Goal: Submit feedback/report problem

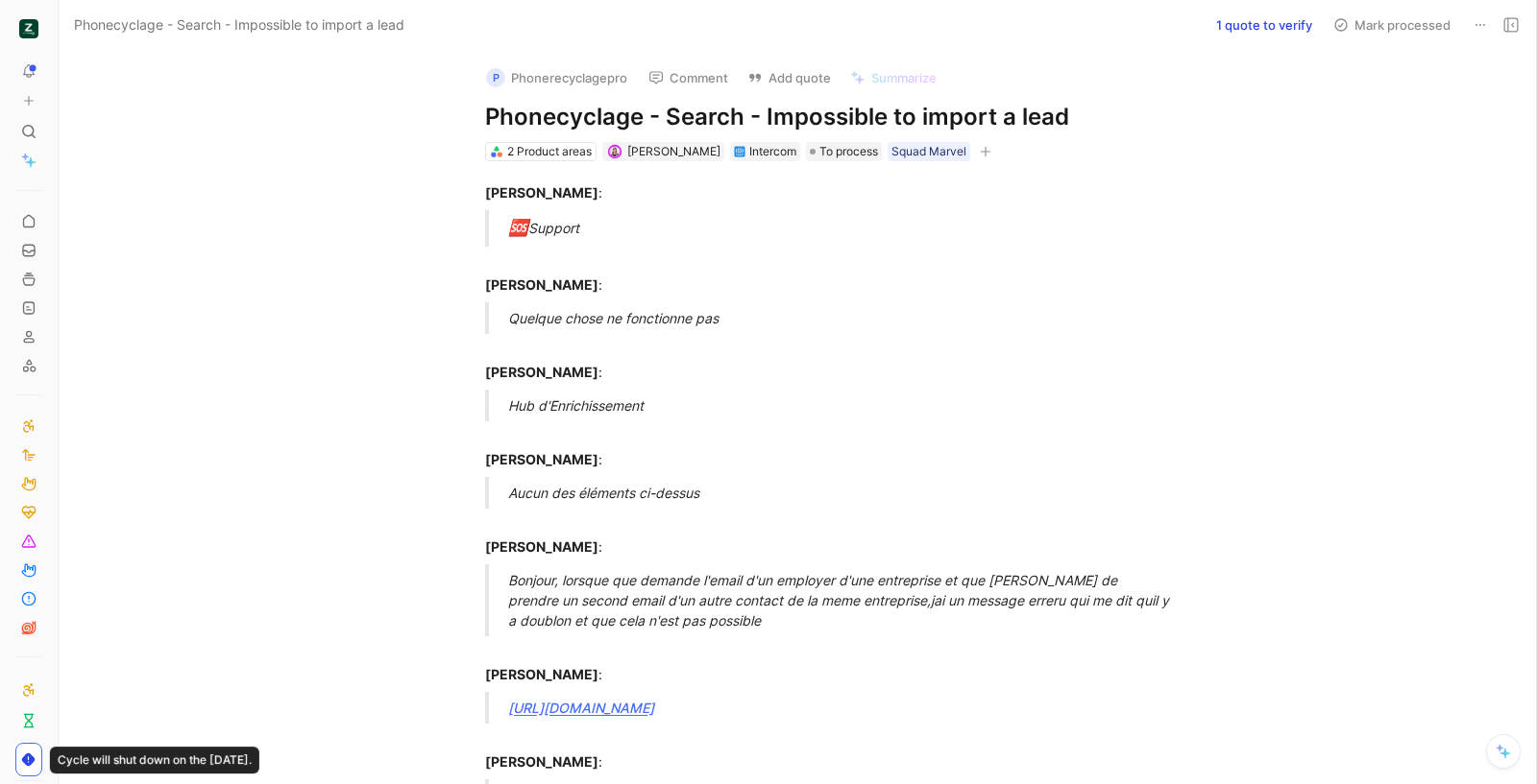
click at [691, 104] on h1 "Phonecyclage - Search - Impossible to import a lead" at bounding box center [818, 117] width 665 height 30
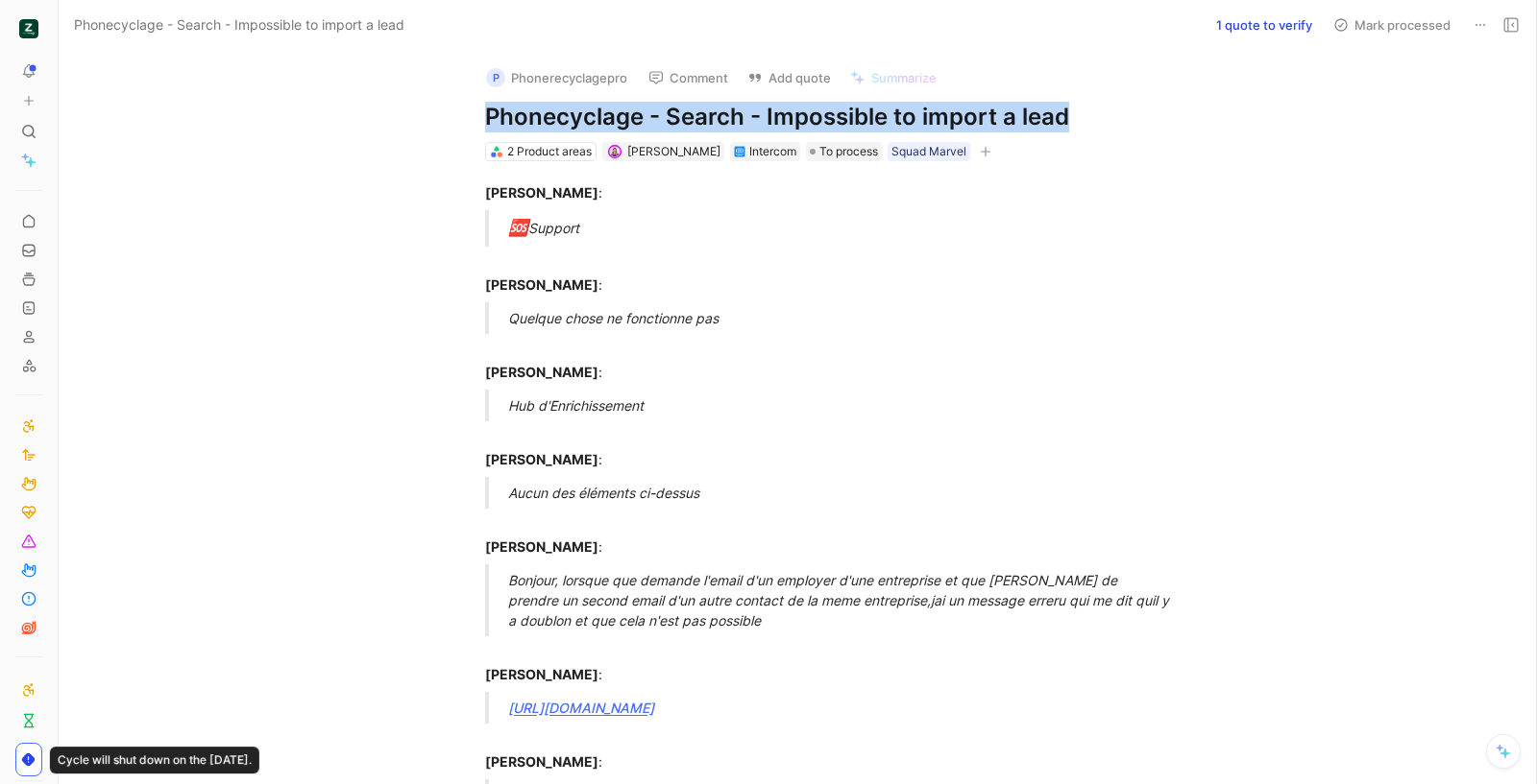
copy h1 "Phonecyclage - Search - Impossible to import a lead"
click at [765, 74] on button "Add quote" at bounding box center [788, 77] width 101 height 26
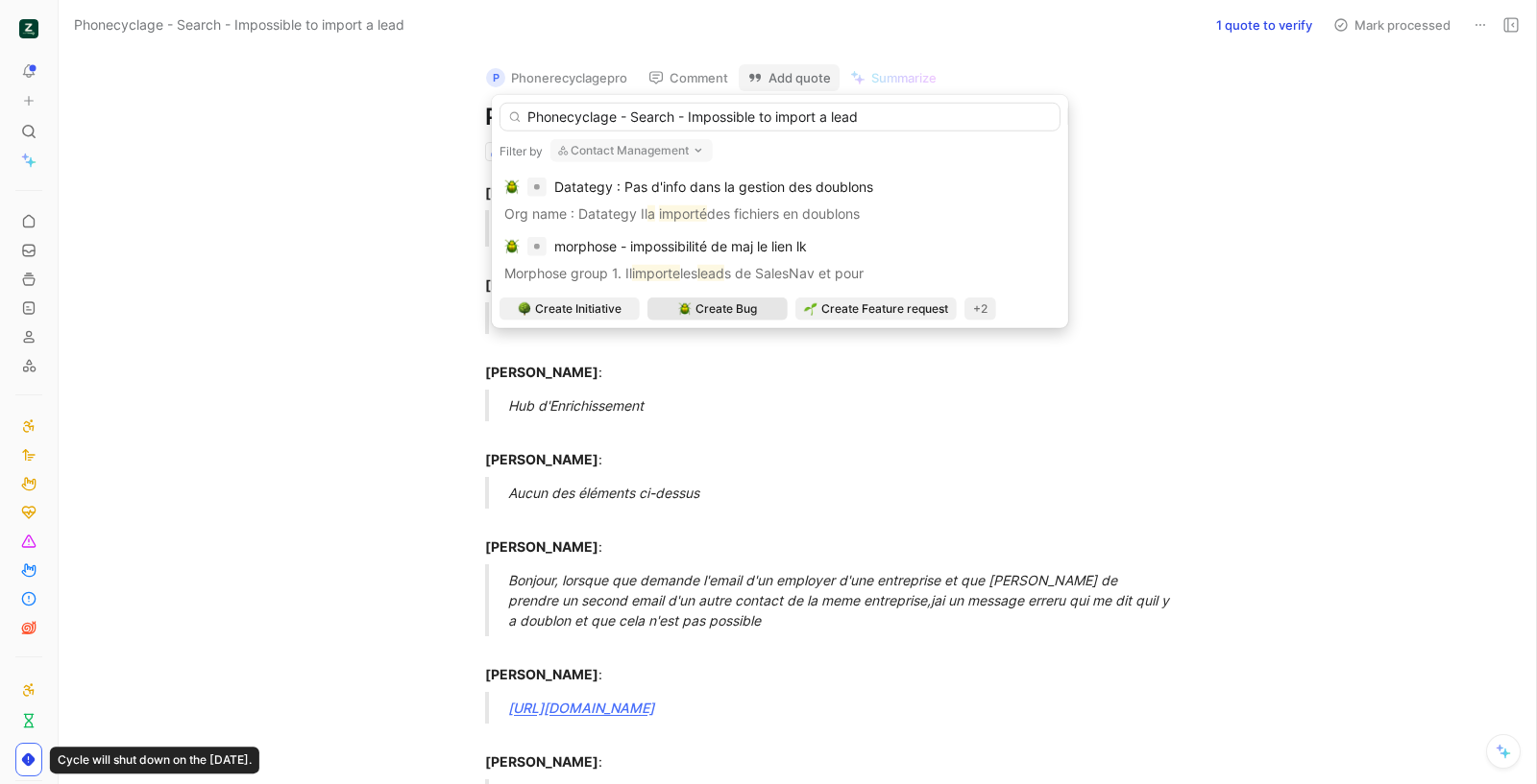
type input "Phonecyclage - Search - Impossible to import a lead"
click at [736, 300] on span "Create Bug" at bounding box center [725, 310] width 62 height 20
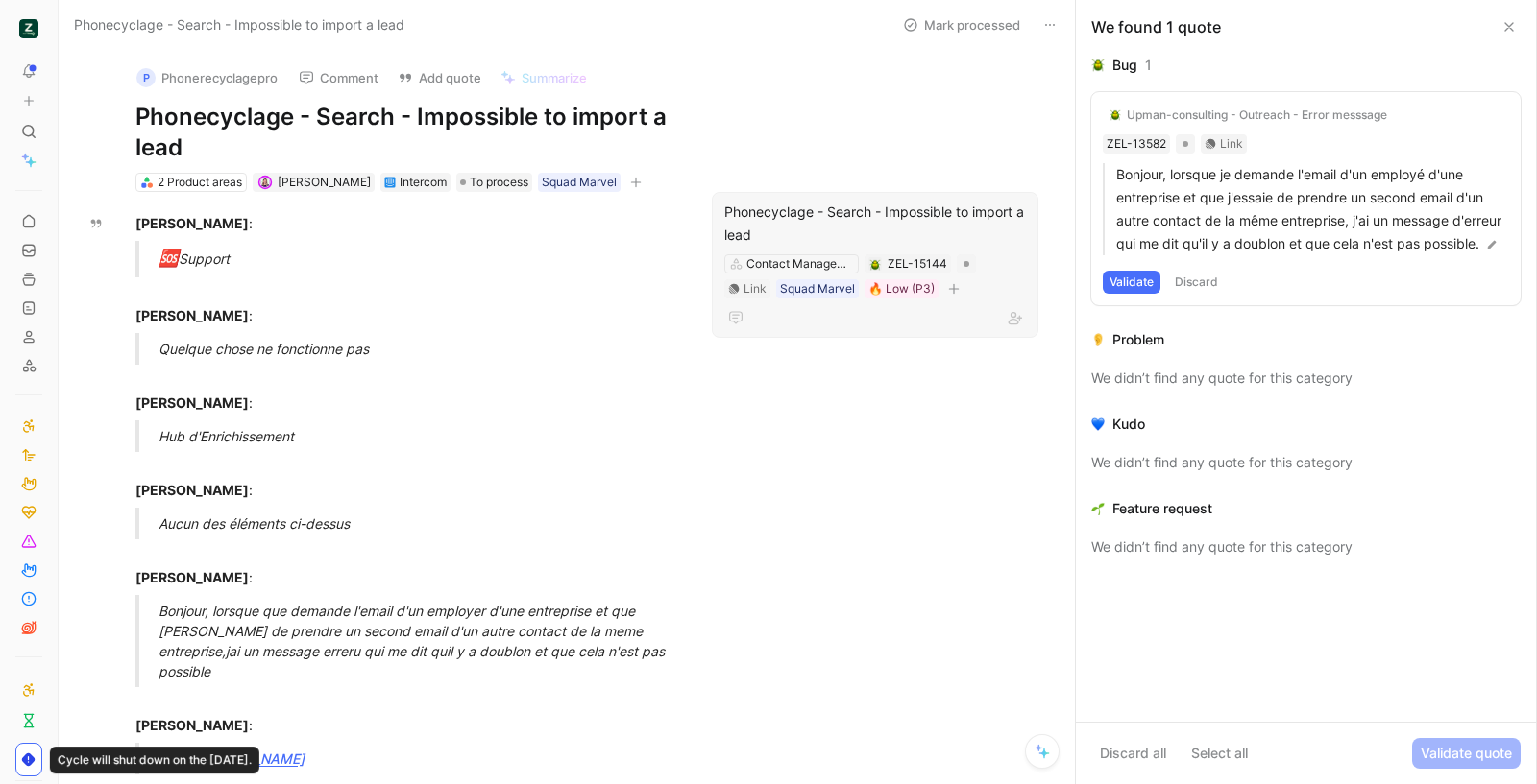
click at [712, 218] on div "Phonecyclage - Search - Impossible to import a lead Contact Management ZEL-1514…" at bounding box center [874, 265] width 326 height 146
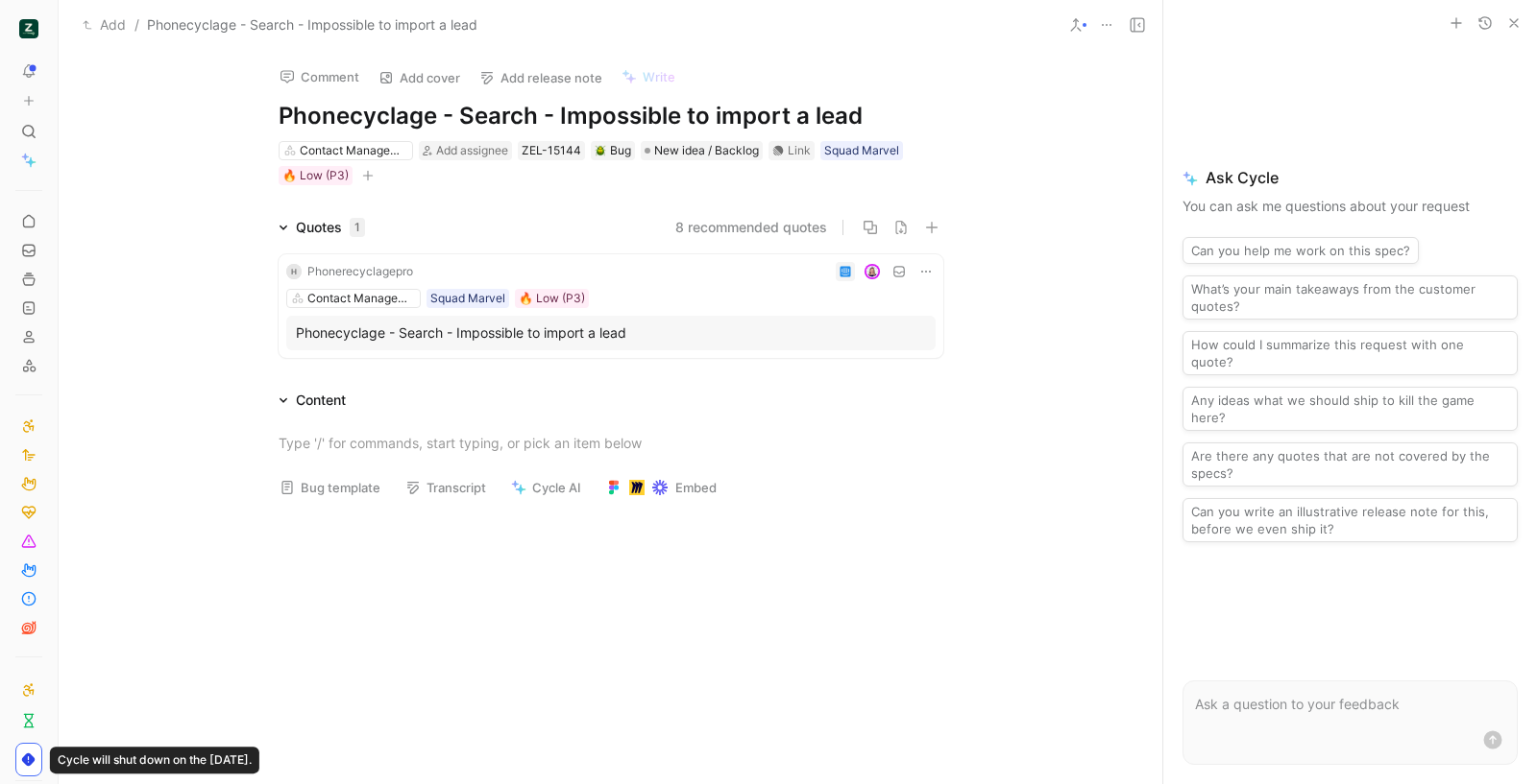
click at [328, 484] on button "Bug template" at bounding box center [329, 487] width 119 height 26
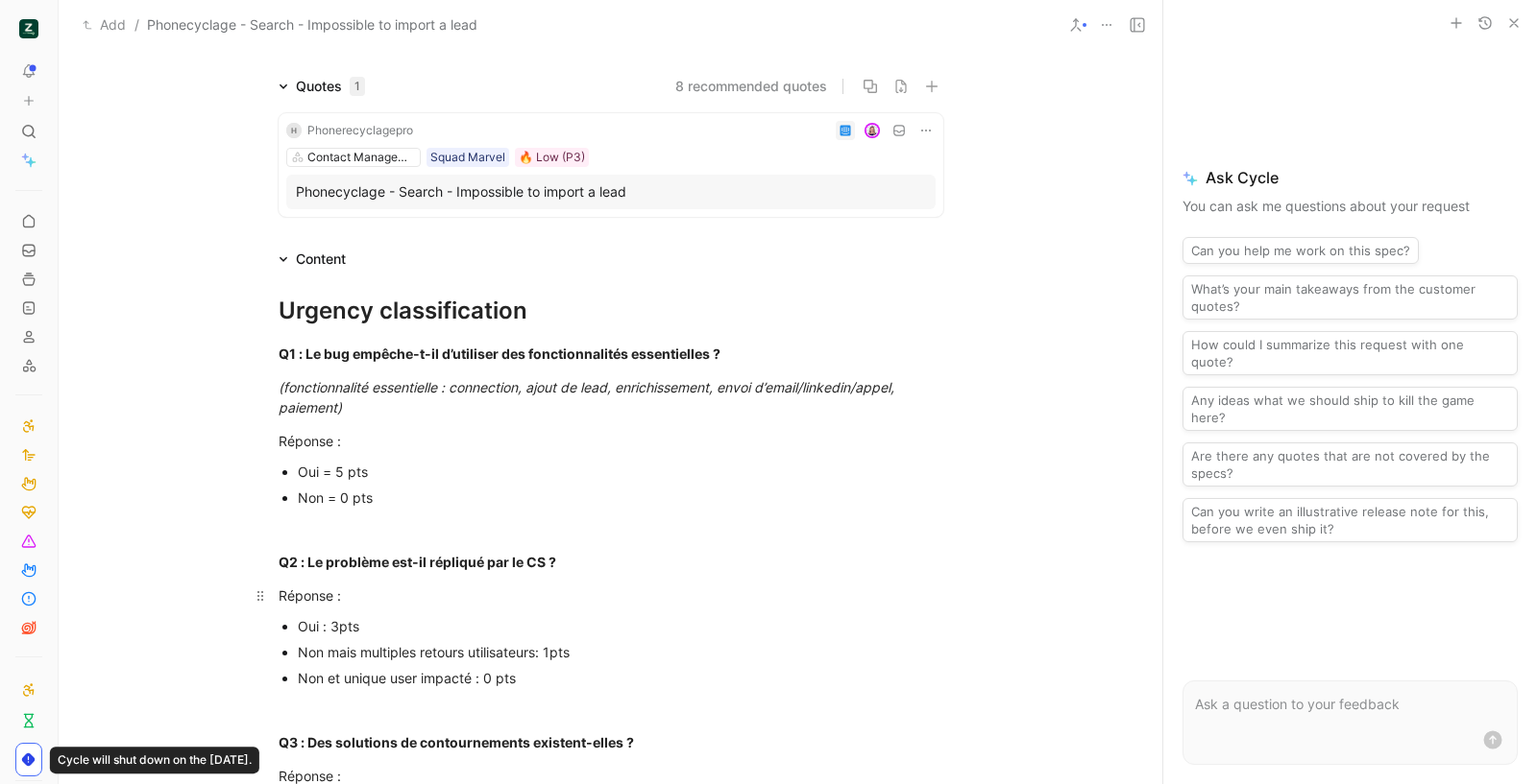
scroll to position [245, 0]
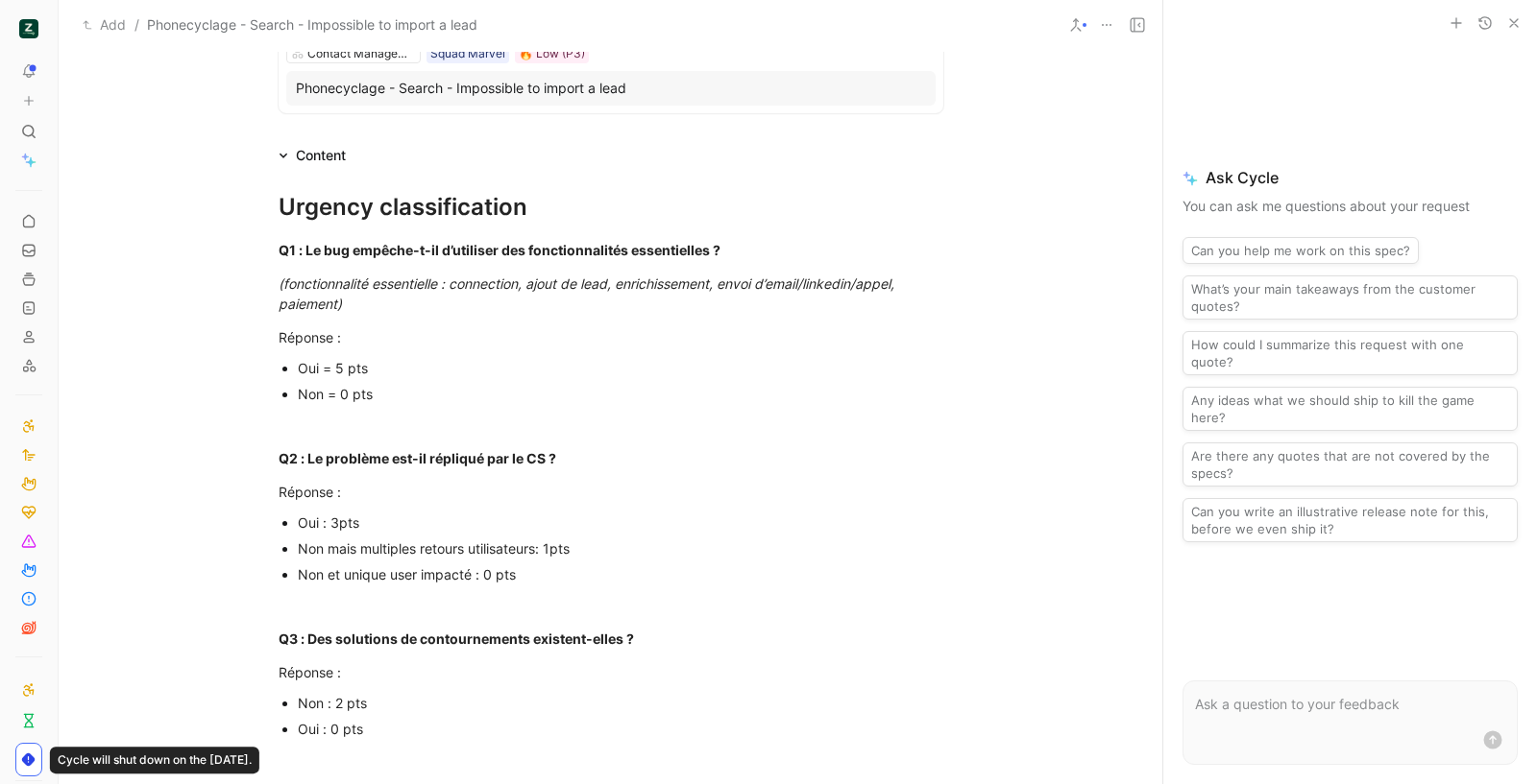
click at [332, 370] on div "Oui = 5 pts" at bounding box center [620, 368] width 645 height 21
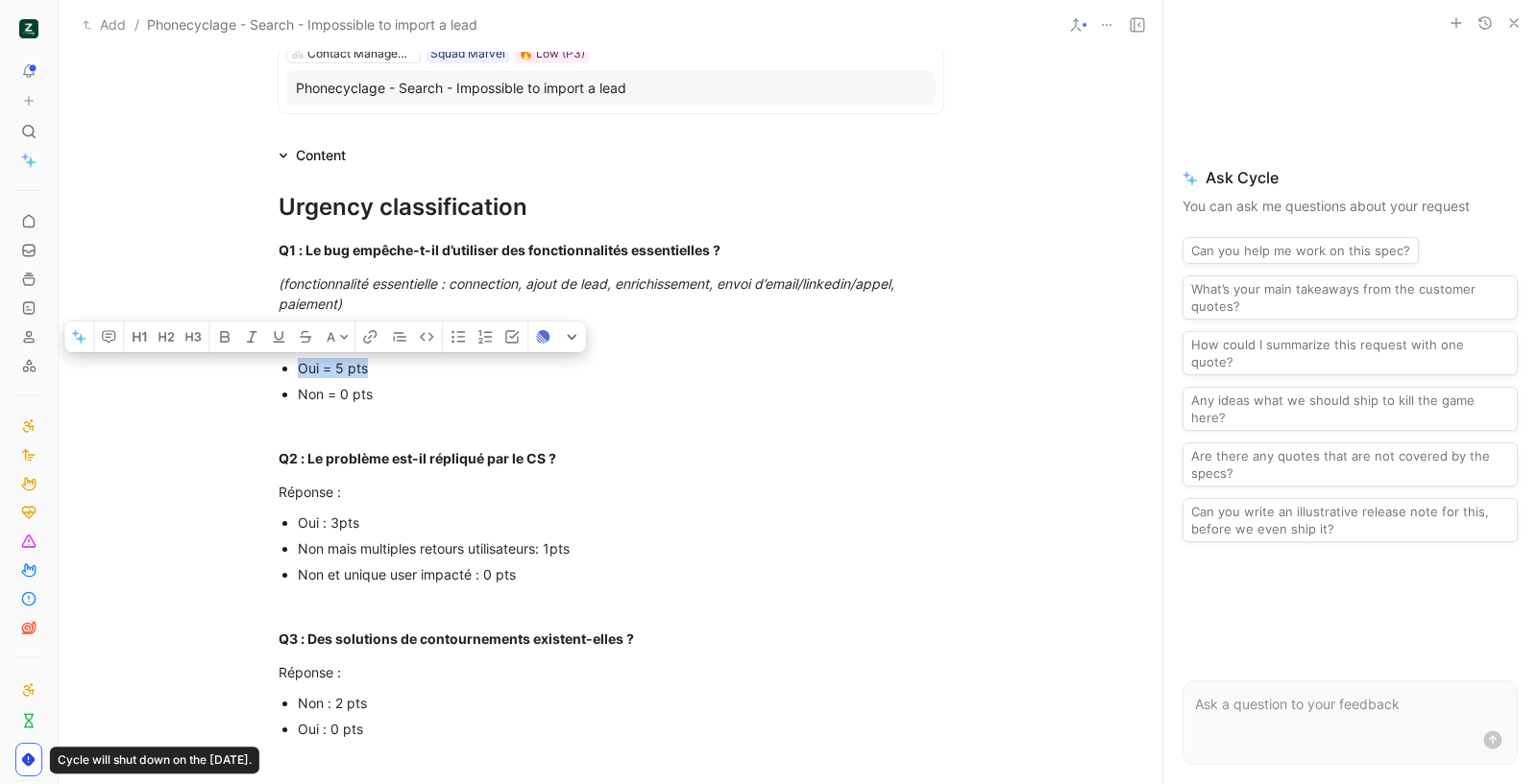
drag, startPoint x: 362, startPoint y: 367, endPoint x: 253, endPoint y: 367, distance: 109.0
click at [253, 367] on ul "Oui = 5 pts Non = 0 pts" at bounding box center [611, 380] width 737 height 52
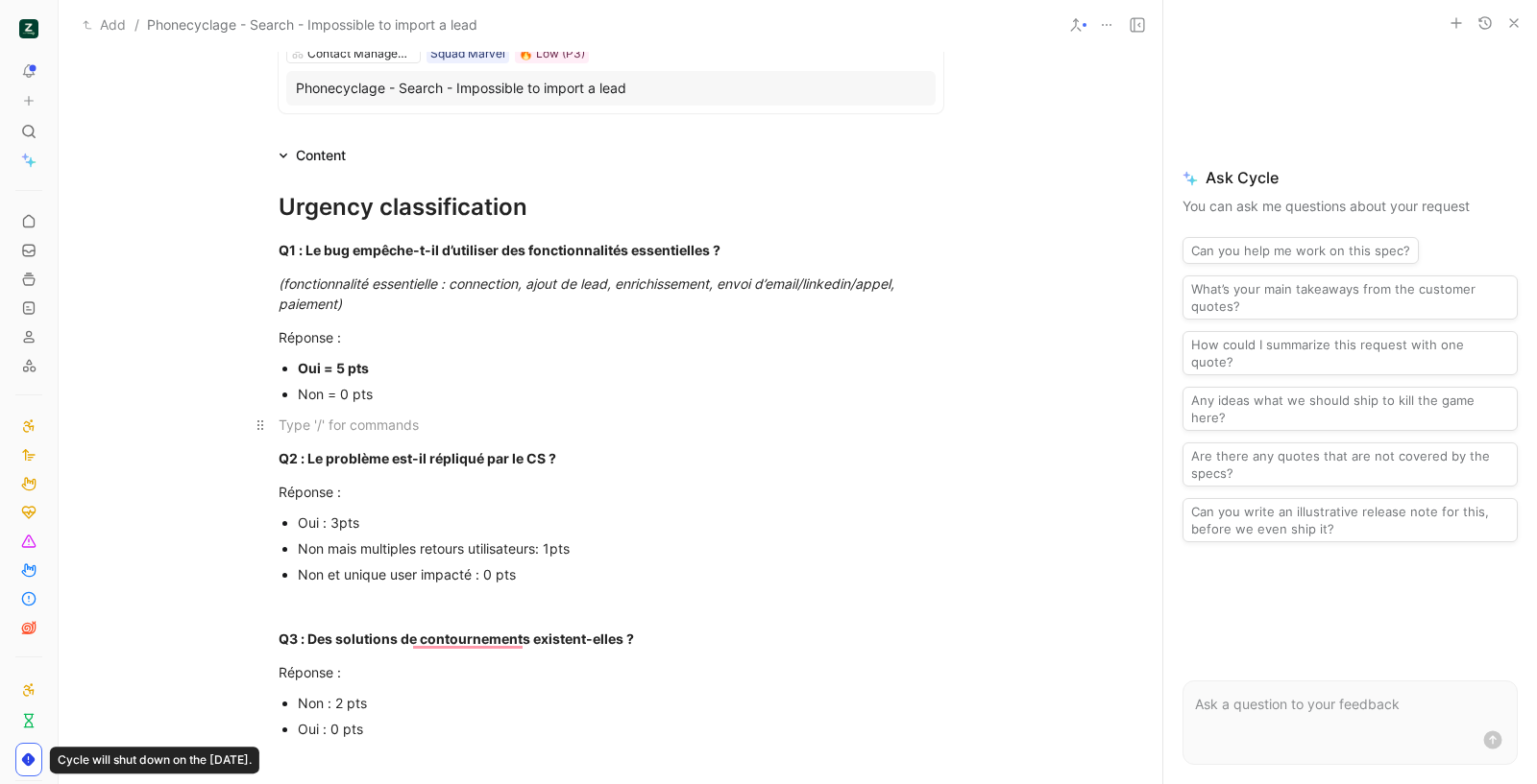
click at [528, 434] on div "To enrich screen reader interactions, please activate Accessibility in Grammarl…" at bounding box center [611, 424] width 665 height 21
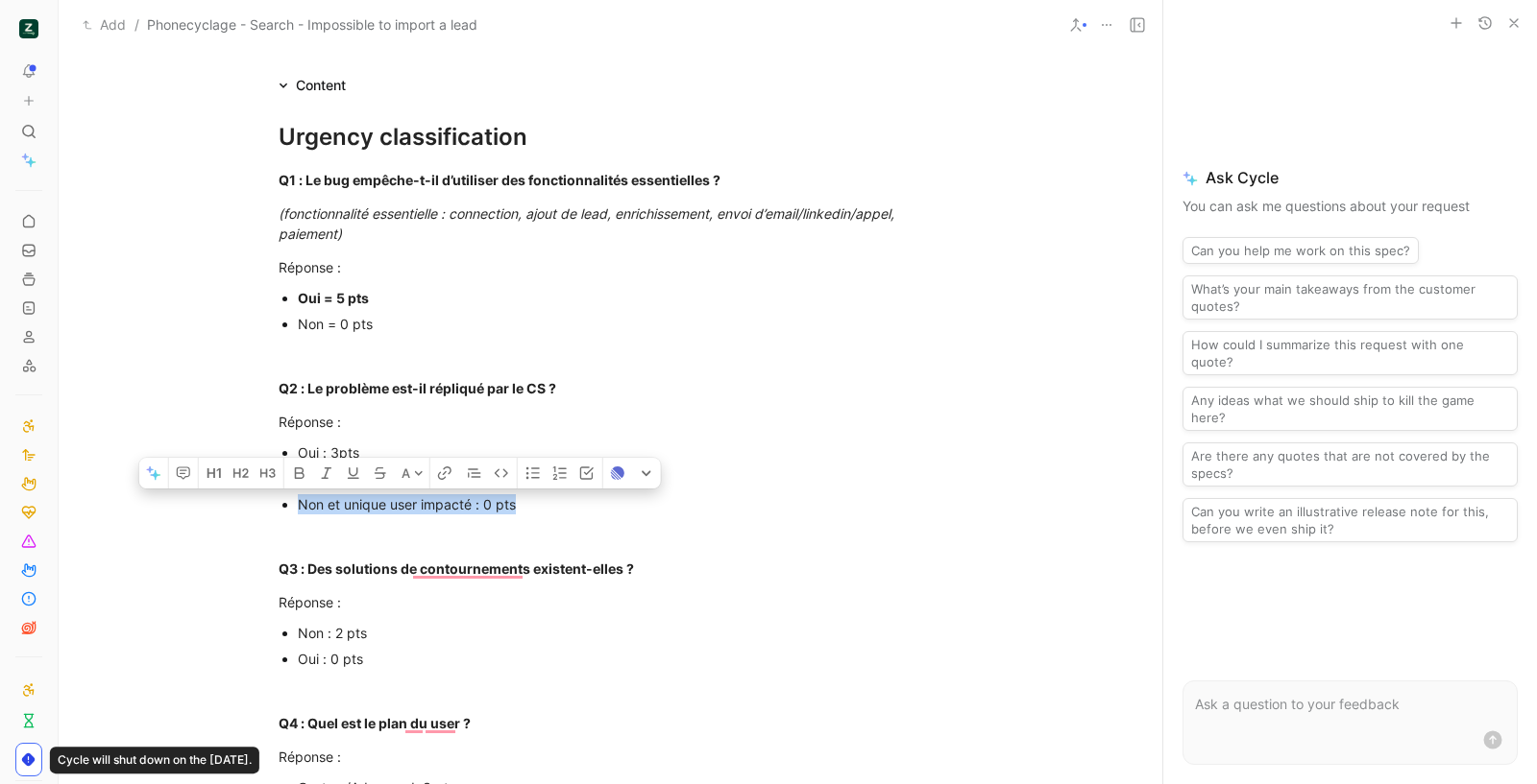
drag, startPoint x: 403, startPoint y: 509, endPoint x: 284, endPoint y: 505, distance: 119.1
click at [284, 505] on ul "Oui : 3pts Non mais multiples retours utilisateurs: 1pts Non et unique user imp…" at bounding box center [611, 478] width 737 height 77
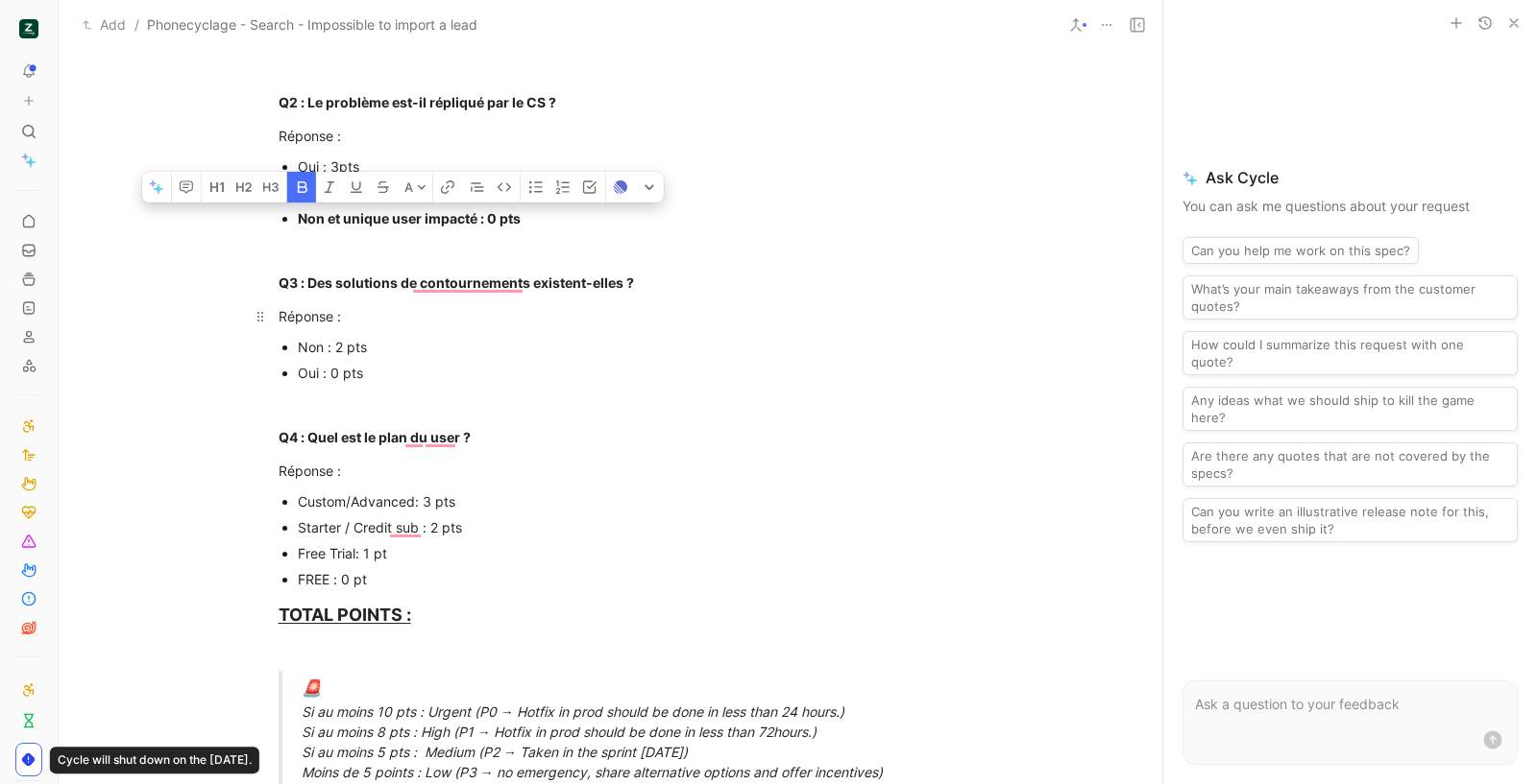
click at [421, 313] on div "Réponse :" at bounding box center [611, 317] width 665 height 21
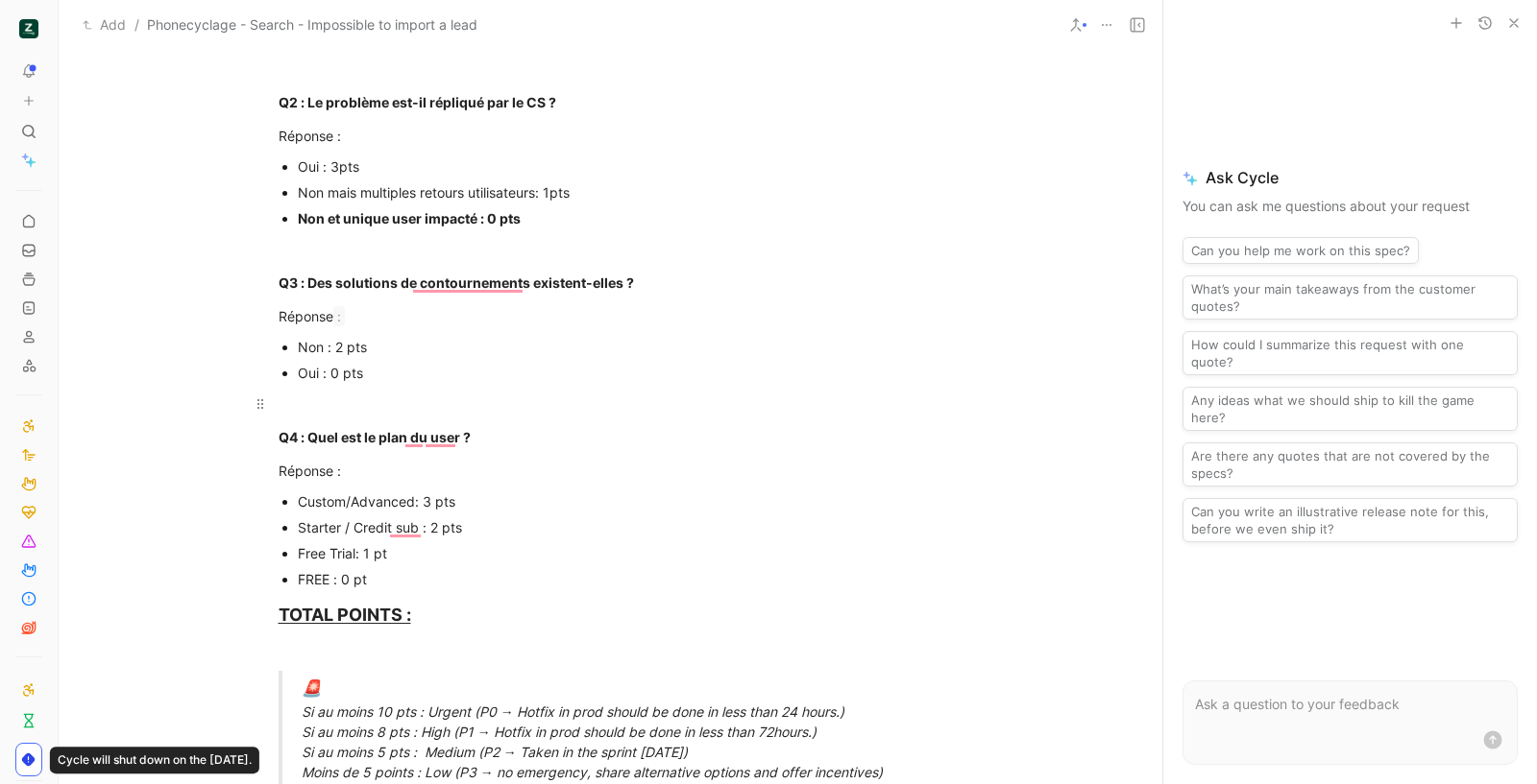
scroll to position [616, 0]
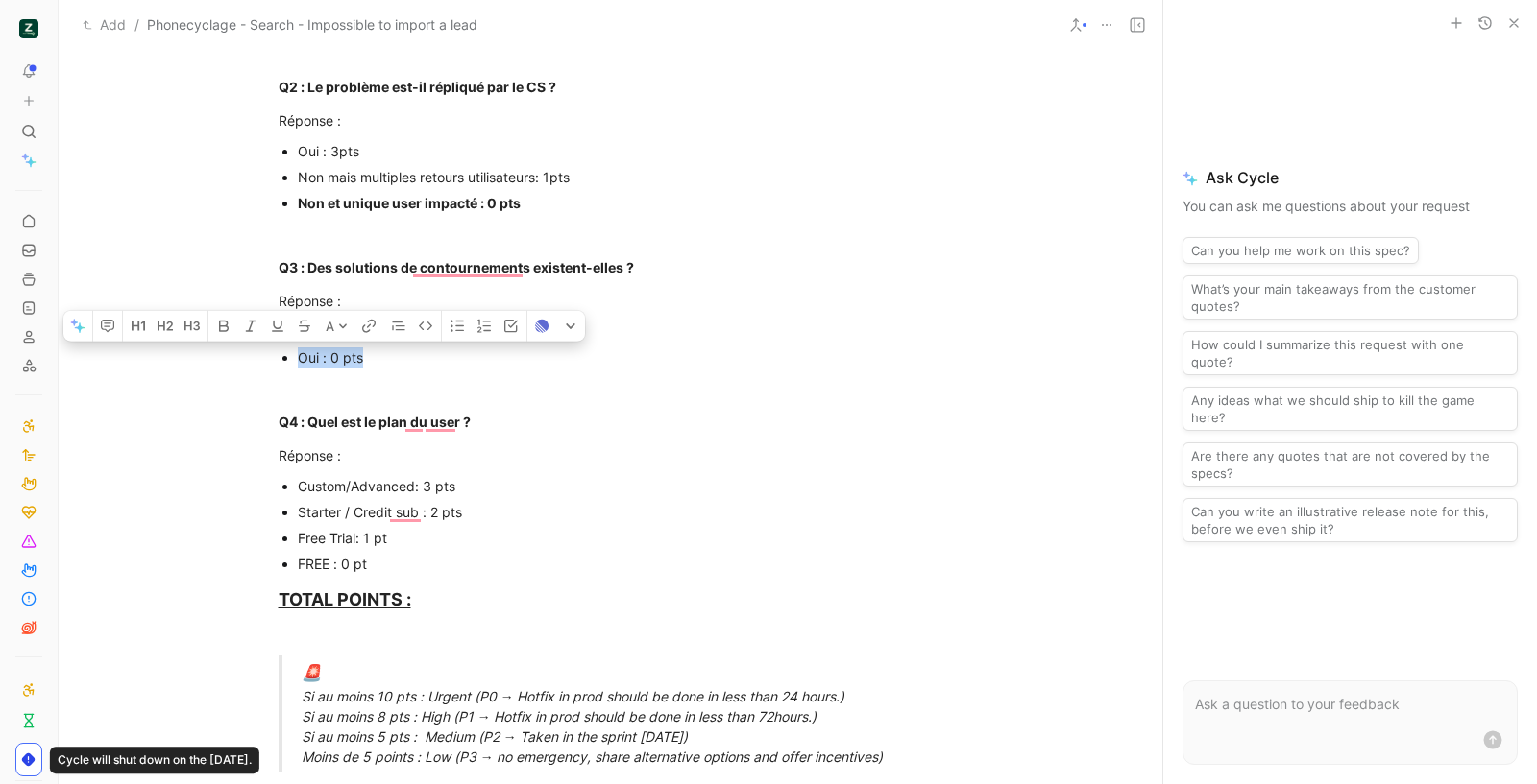
drag, startPoint x: 368, startPoint y: 361, endPoint x: 295, endPoint y: 363, distance: 73.0
click at [298, 363] on div "Oui : 0 pts" at bounding box center [620, 358] width 645 height 21
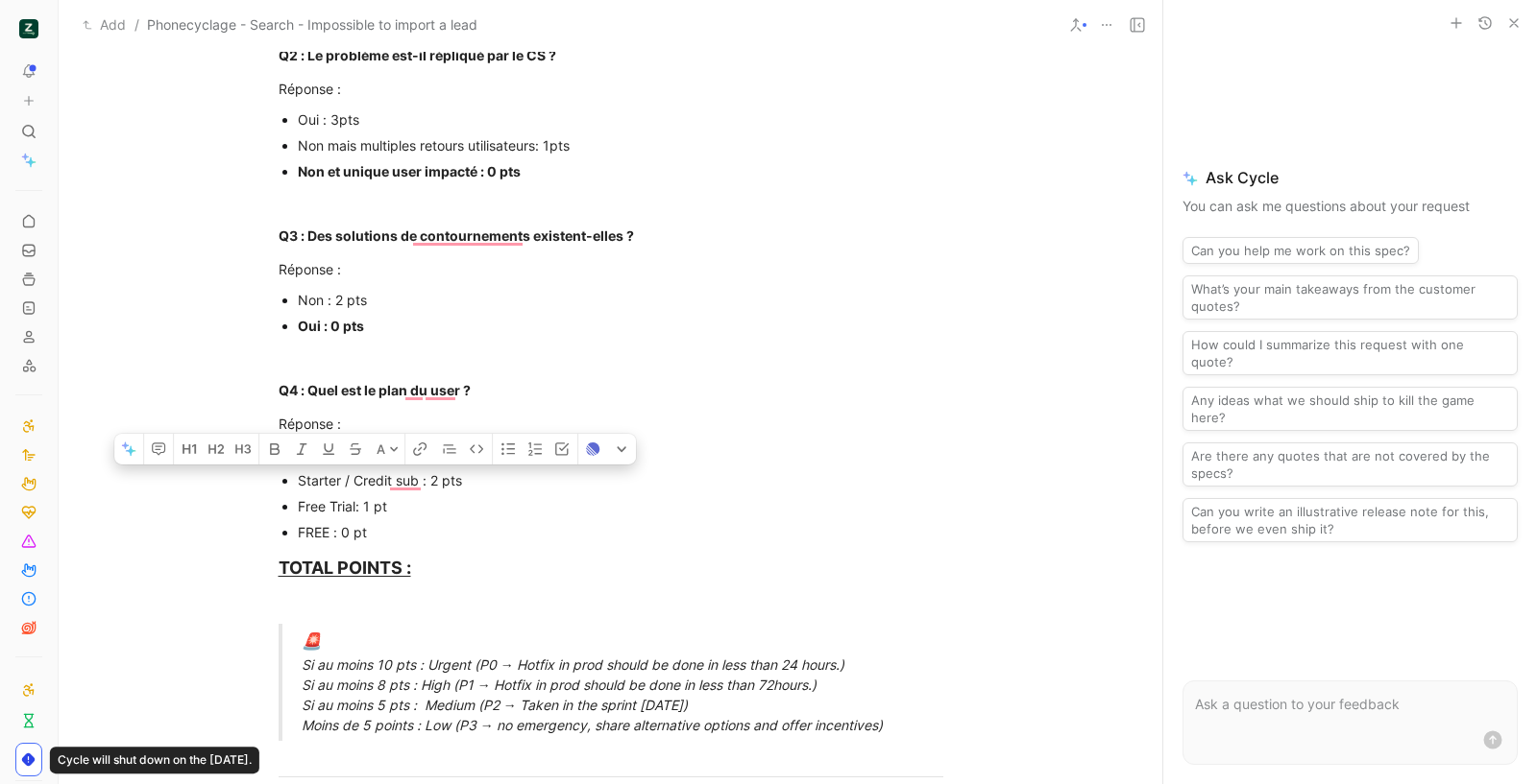
drag, startPoint x: 545, startPoint y: 480, endPoint x: 285, endPoint y: 485, distance: 260.0
click at [285, 485] on ul "Custom/Advanced: 3 pts Starter / Credit sub : 2 pts Free Trial: 1 pt FREE : 0 pt" at bounding box center [611, 494] width 737 height 104
click at [668, 517] on p "Free Trial: 1 pt" at bounding box center [620, 507] width 645 height 25
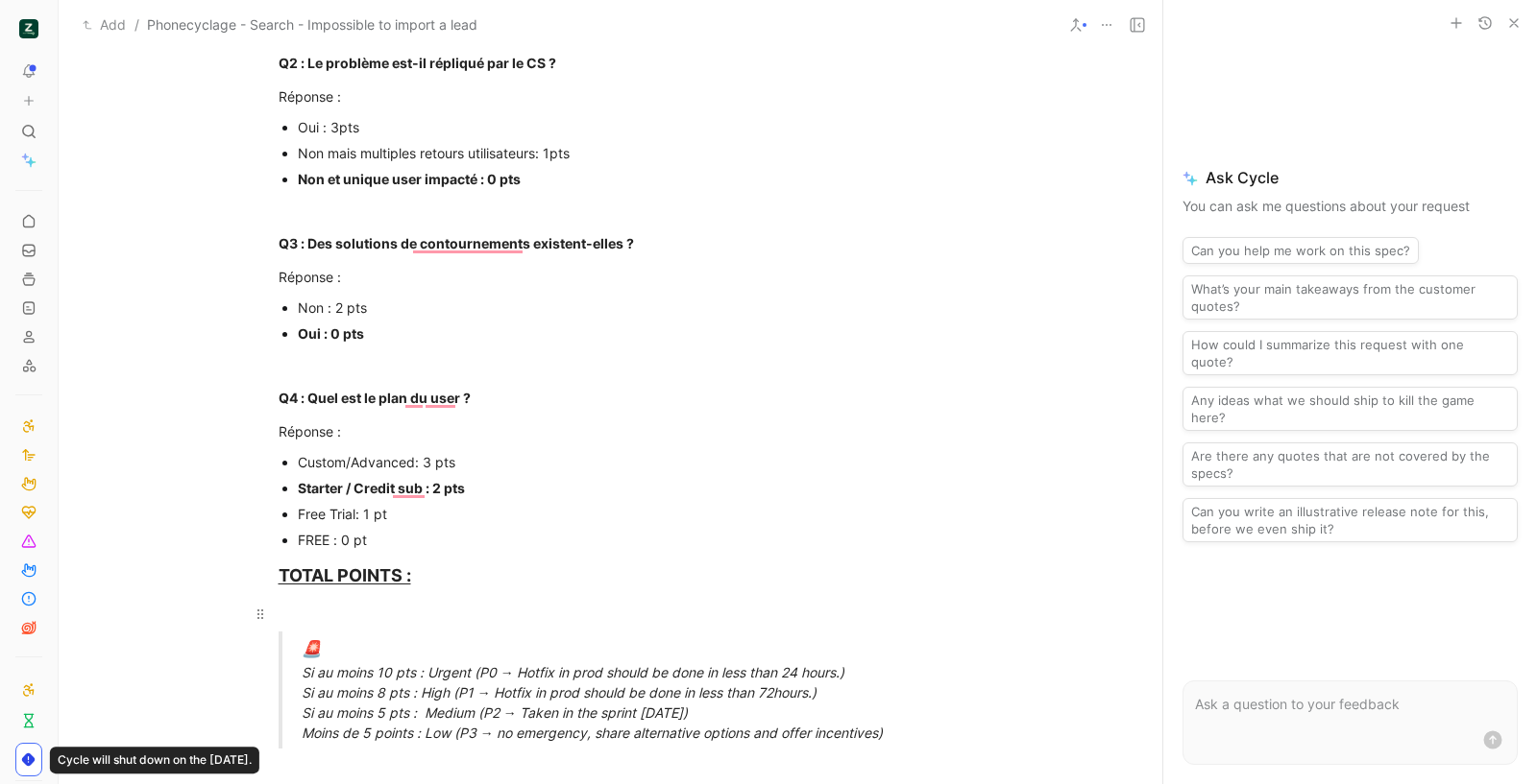
scroll to position [656, 0]
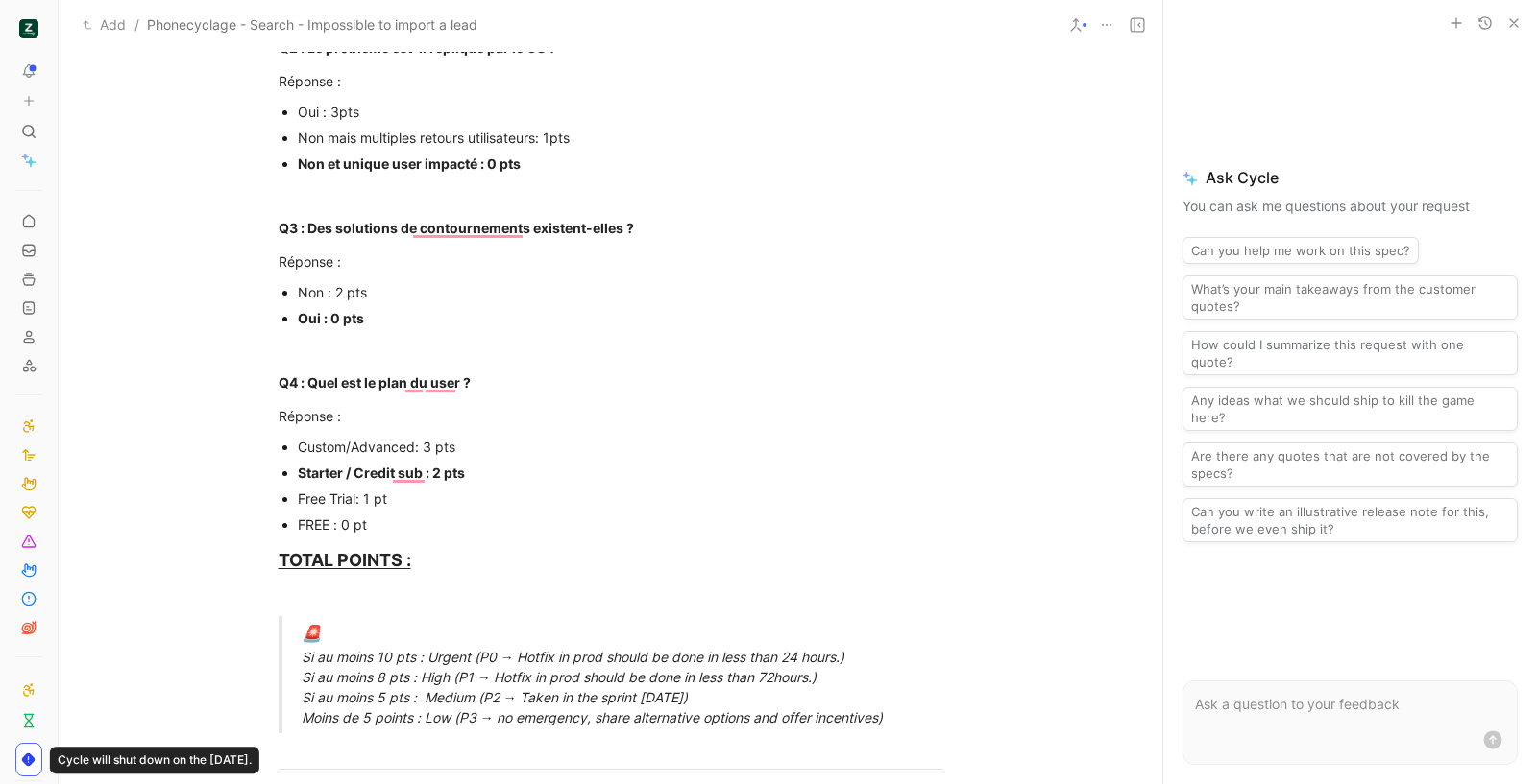
click at [347, 695] on div "🚨 Si au moins 10 pts : Urgent (P0 → Hotfix in prod should be done in less than …" at bounding box center [634, 675] width 665 height 106
click at [308, 699] on div "🚨 Si au moins 10 pts : Urgent (P0 → Hotfix in prod should be done in less than …" at bounding box center [634, 675] width 665 height 106
drag, startPoint x: 296, startPoint y: 700, endPoint x: 765, endPoint y: 696, distance: 469.0
click at [765, 696] on div "🚨 Si au moins 10 pts : Urgent (P0 → Hotfix in prod should be done in less than …" at bounding box center [634, 675] width 665 height 106
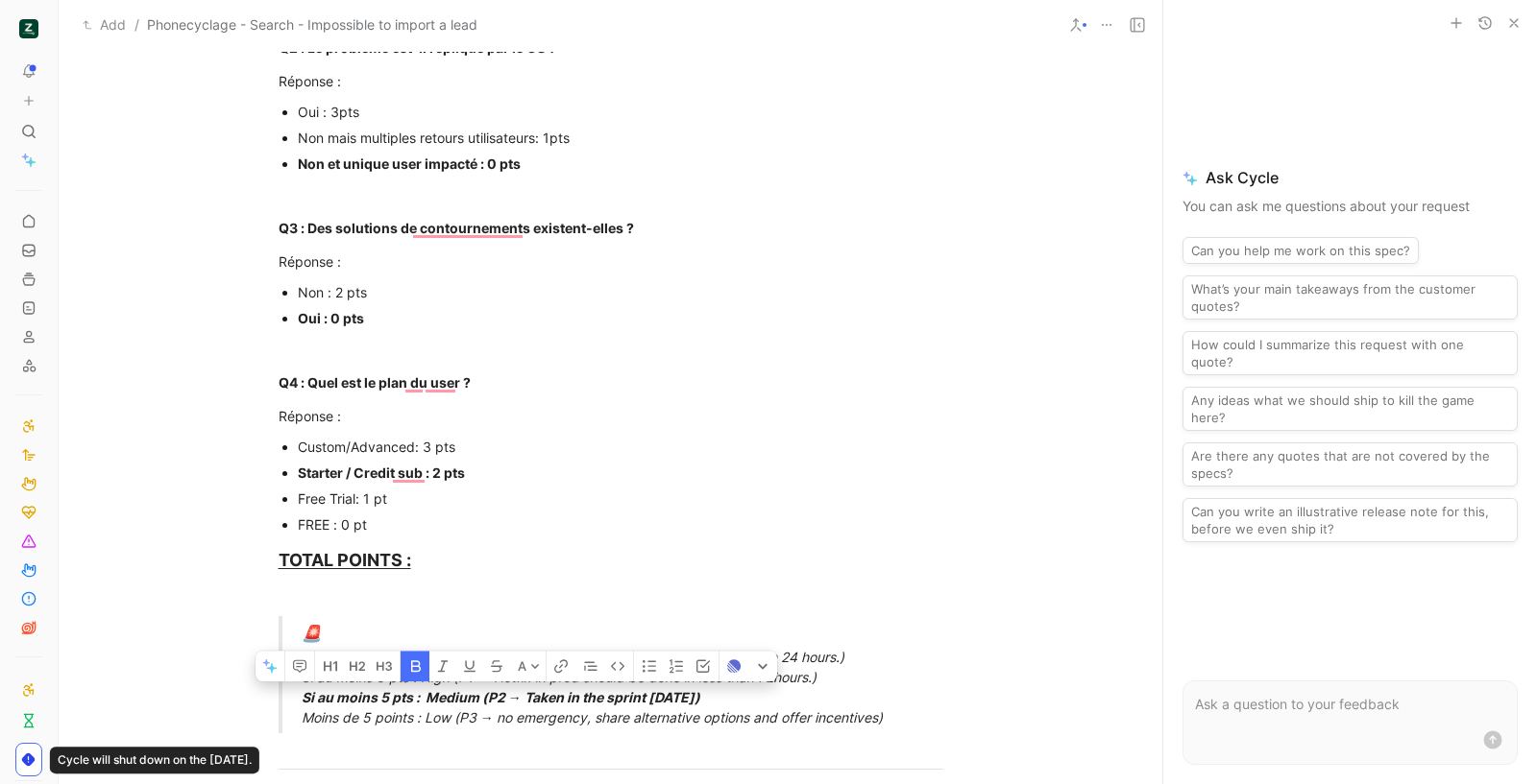
click at [696, 723] on div "🚨 Si au moins 10 pts : Urgent (P0 → Hotfix in prod should be done in less than …" at bounding box center [634, 675] width 665 height 106
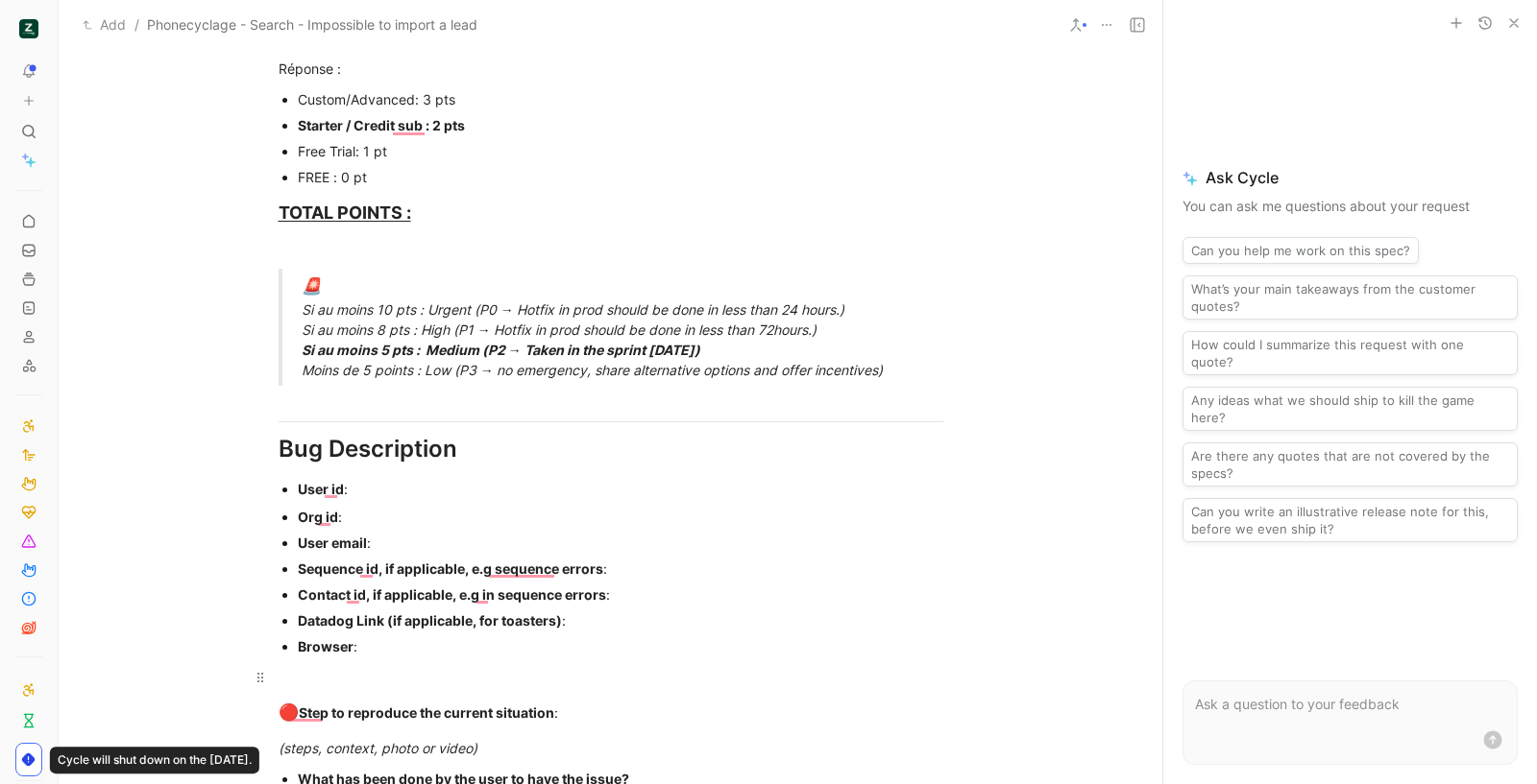
scroll to position [1018, 0]
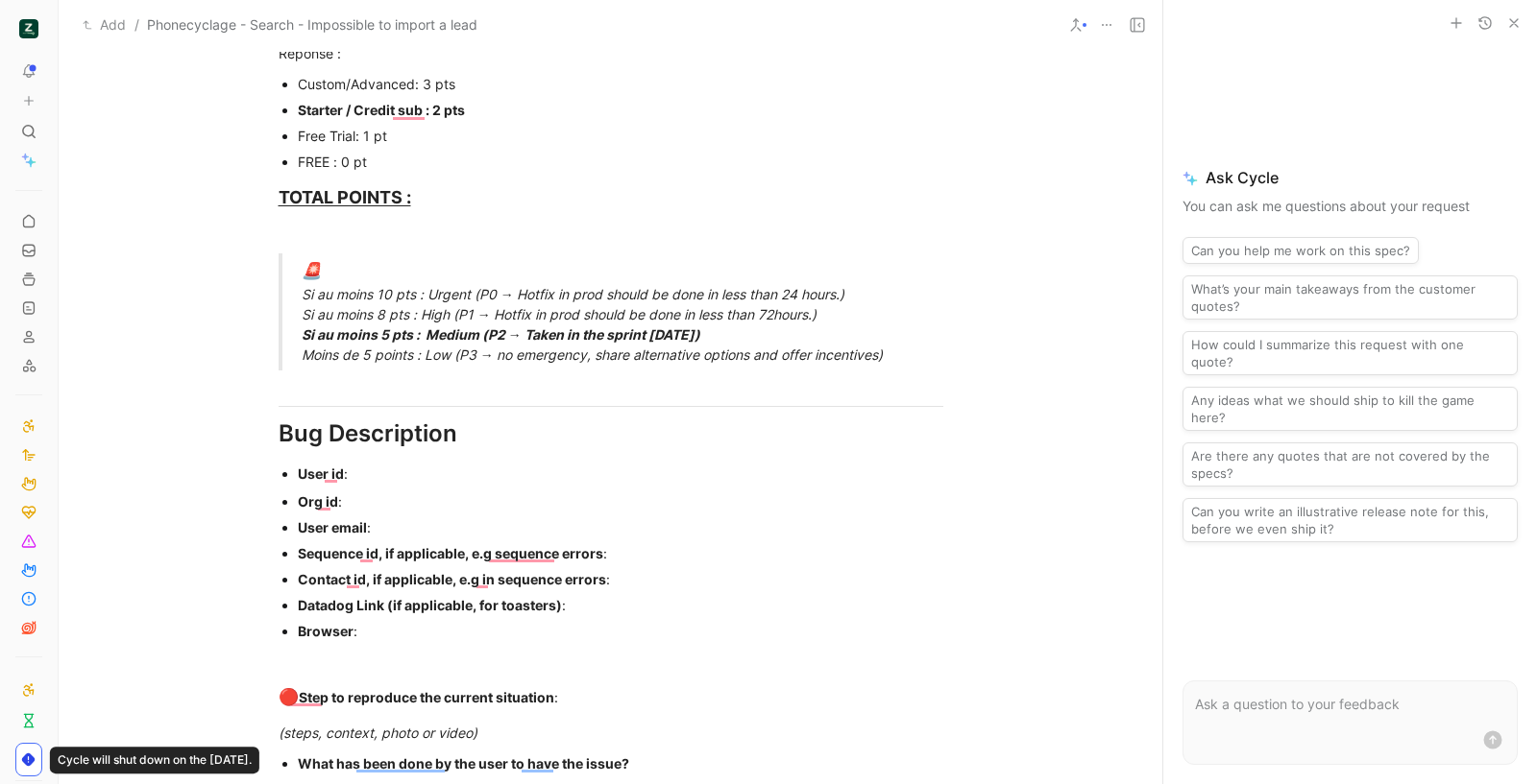
click at [502, 523] on div "User email :" at bounding box center [620, 527] width 645 height 21
click at [428, 502] on div "Org id :" at bounding box center [620, 502] width 645 height 21
click at [438, 498] on div "Org id :" at bounding box center [620, 502] width 645 height 21
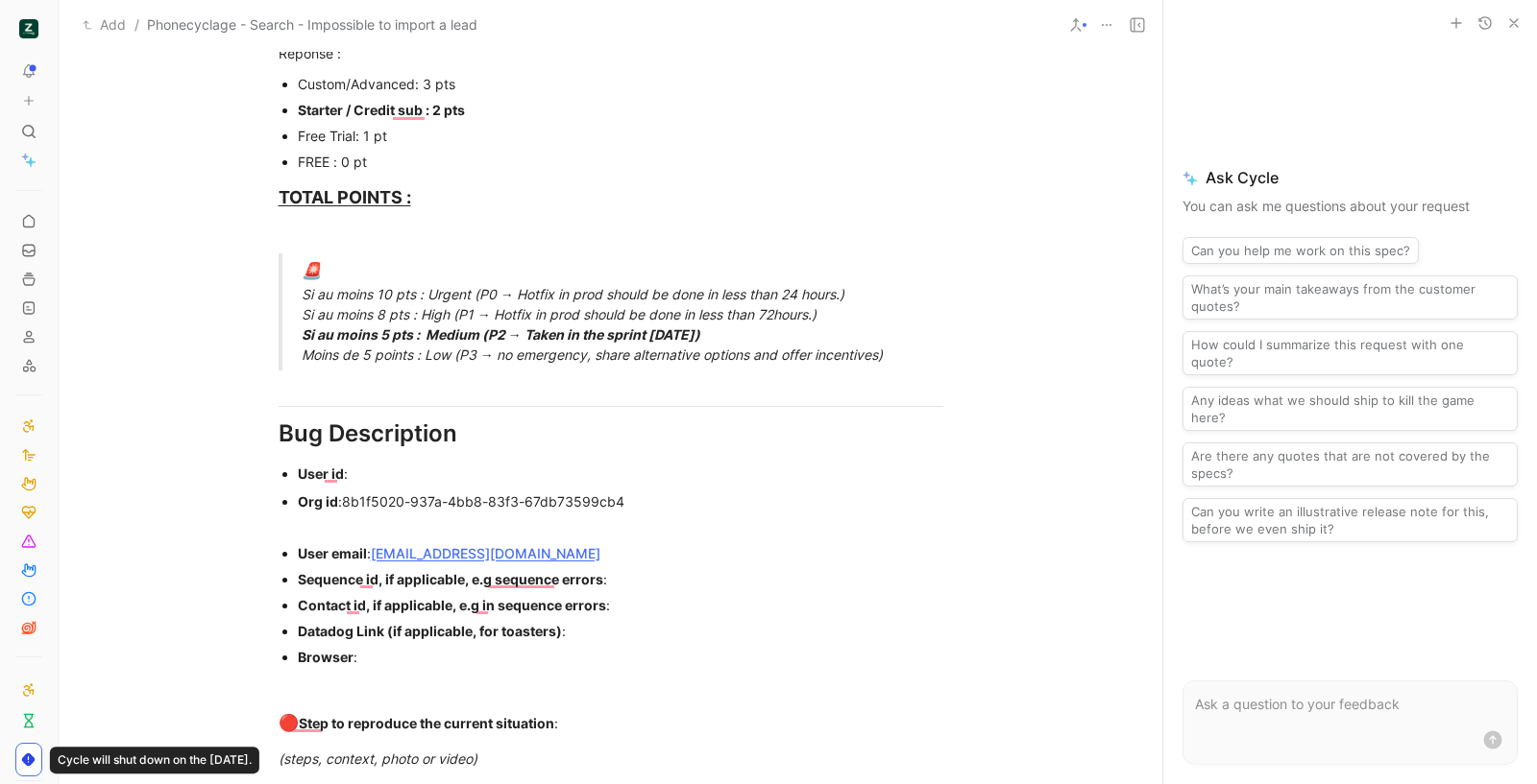
click at [455, 470] on div "User id :" at bounding box center [620, 473] width 645 height 21
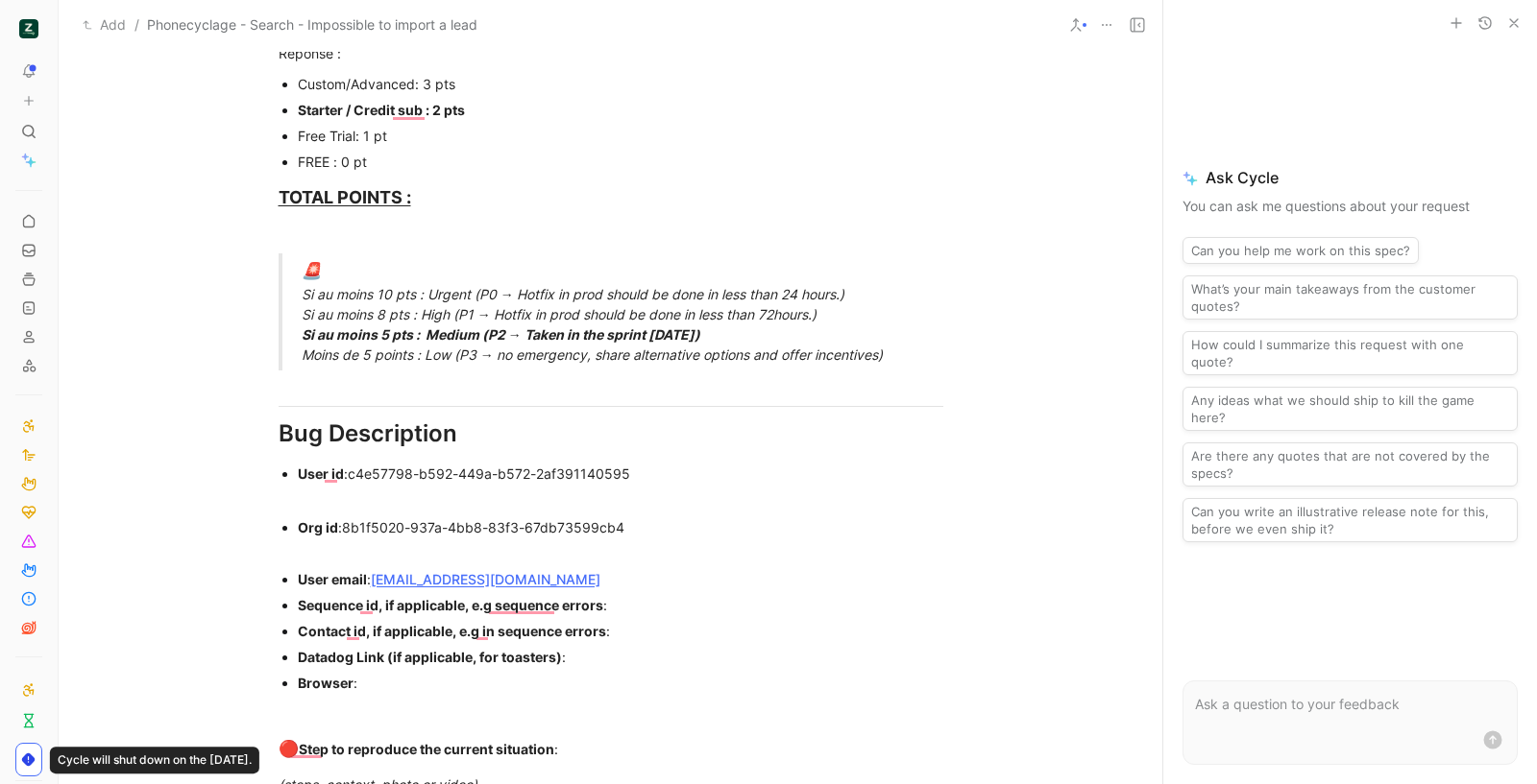
scroll to position [1126, 0]
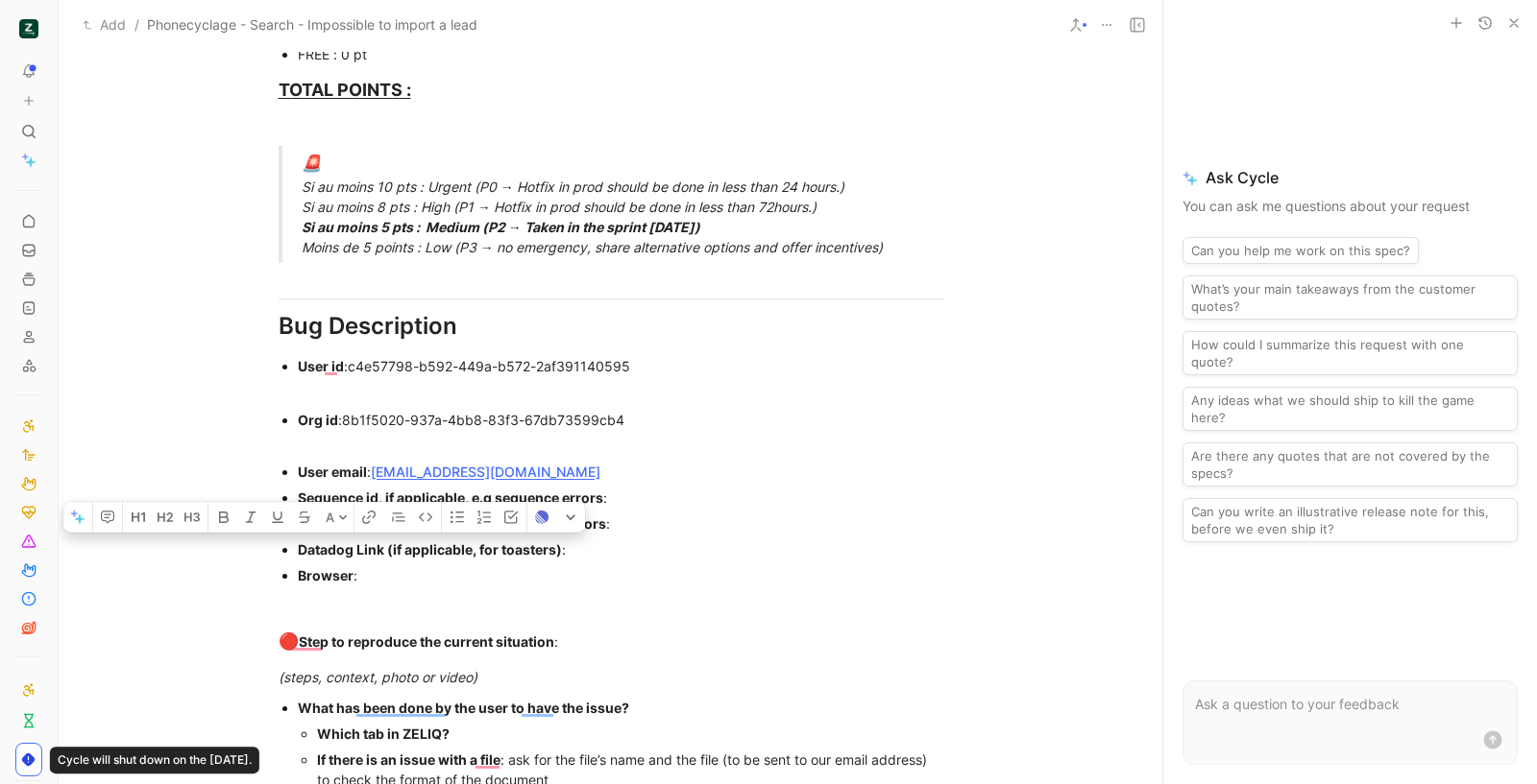
drag, startPoint x: 471, startPoint y: 564, endPoint x: 282, endPoint y: 541, distance: 190.4
click at [282, 541] on ul "Org id : 8b1f5020-937a-4bb8-83f3-67db73599cb4 User email : [EMAIL_ADDRESS][DOMA…" at bounding box center [611, 497] width 737 height 181
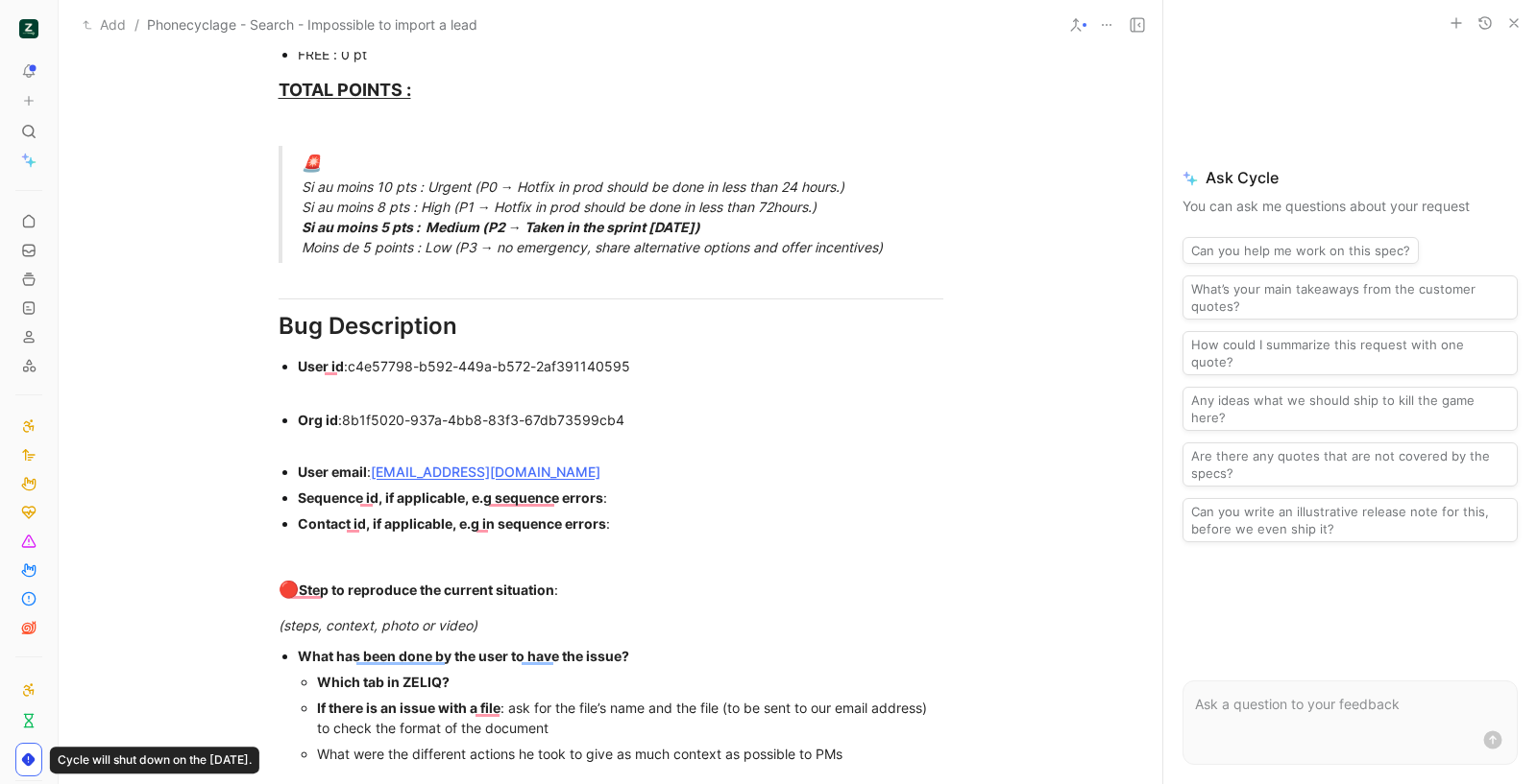
drag, startPoint x: 621, startPoint y: 497, endPoint x: 279, endPoint y: 510, distance: 342.2
click at [279, 510] on ul "Org id : 8b1f5020-937a-4bb8-83f3-67db73599cb4 User email : [EMAIL_ADDRESS][DOMA…" at bounding box center [611, 471] width 737 height 129
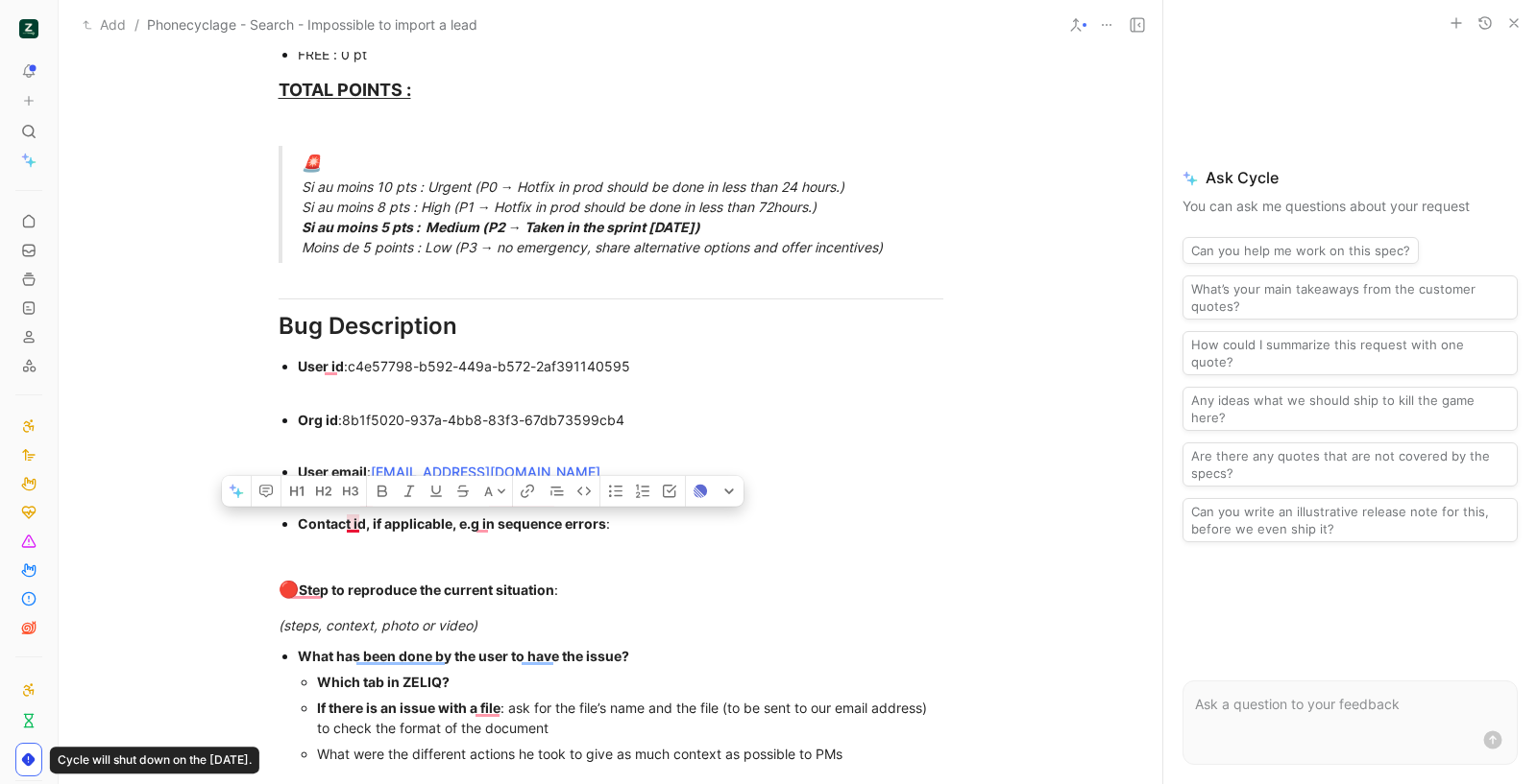
drag, startPoint x: 608, startPoint y: 522, endPoint x: 357, endPoint y: 521, distance: 251.0
click at [357, 521] on div "Contact id, if applicable, e.g in sequence errors :" at bounding box center [620, 523] width 645 height 21
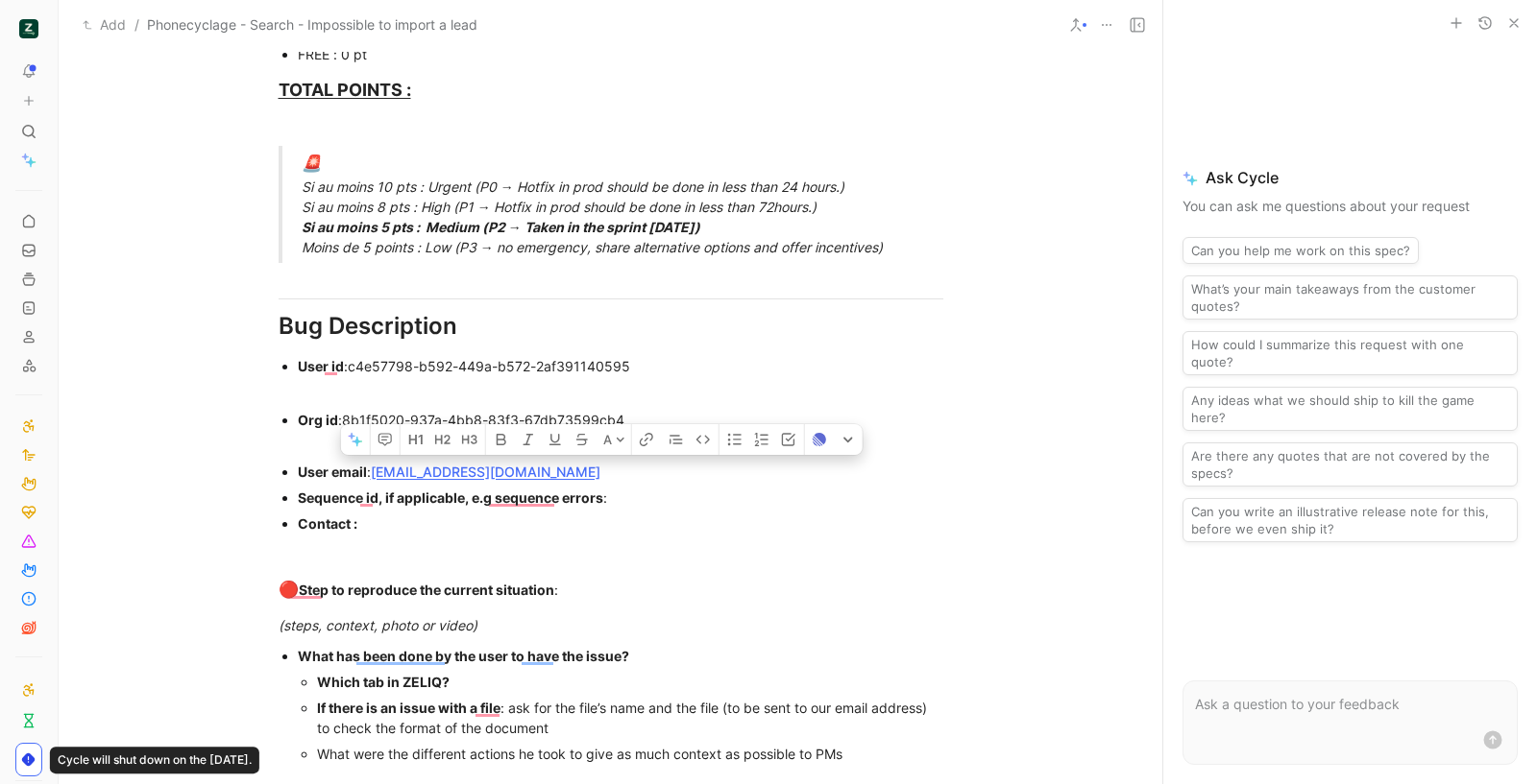
drag, startPoint x: 530, startPoint y: 500, endPoint x: 254, endPoint y: 482, distance: 276.6
click at [254, 482] on ul "Org id : 8b1f5020-937a-4bb8-83f3-67db73599cb4 User email : [EMAIL_ADDRESS][DOMA…" at bounding box center [611, 471] width 737 height 129
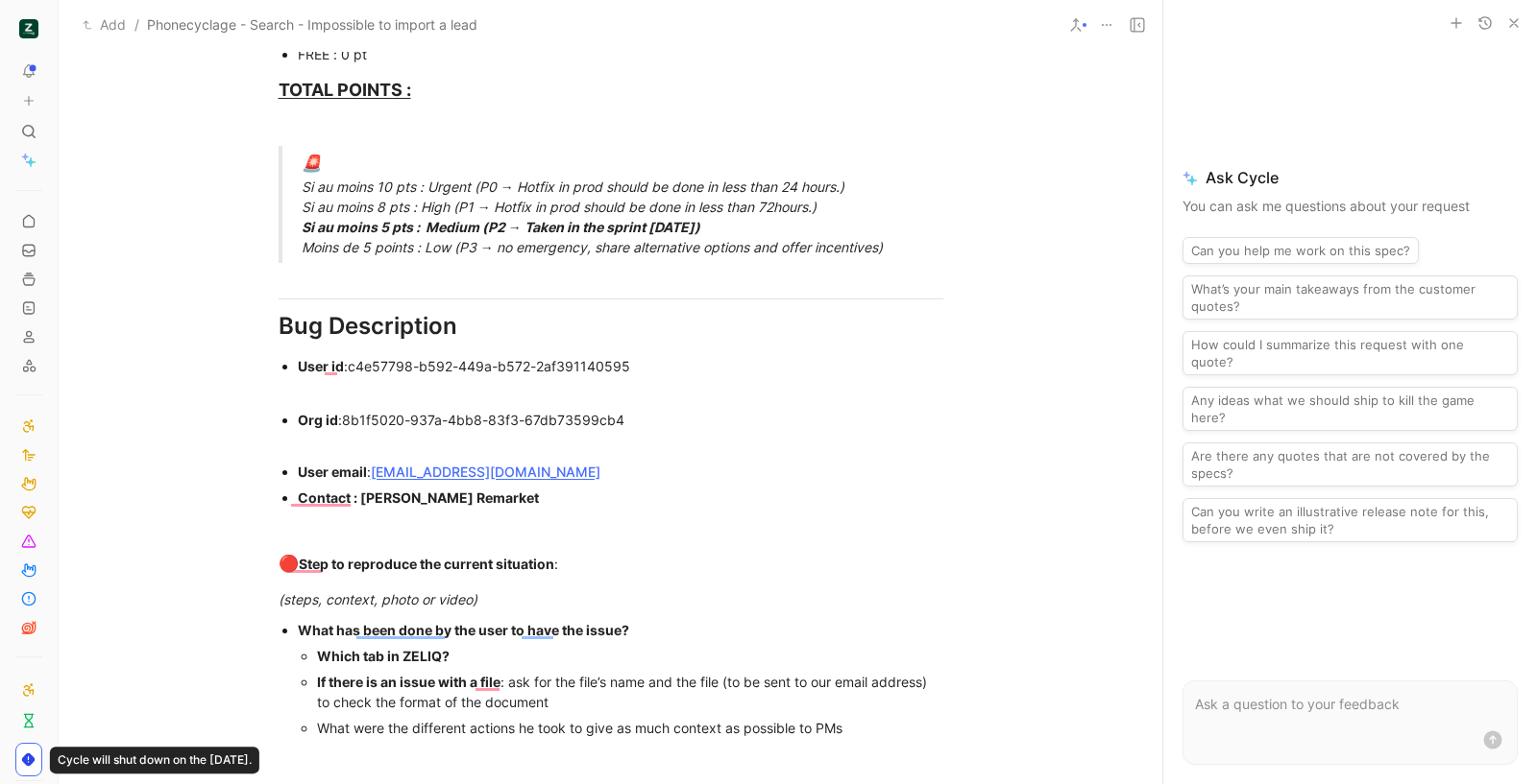
scroll to position [1421, 0]
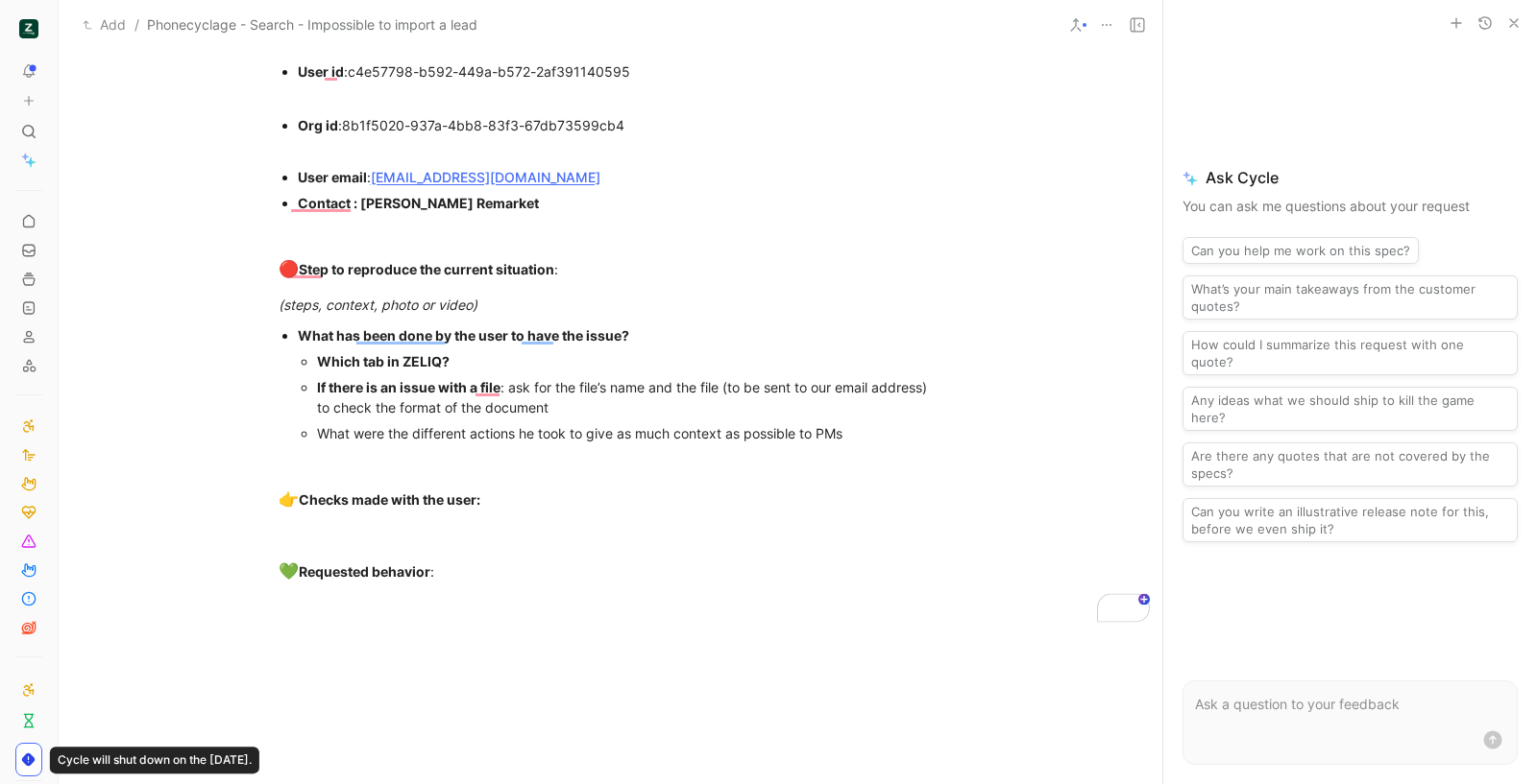
click at [478, 346] on p "What has been done by the user to have the issue?" at bounding box center [620, 335] width 645 height 25
click at [481, 357] on div "Which tab in ZELIQ?" at bounding box center [629, 362] width 626 height 21
drag, startPoint x: 851, startPoint y: 435, endPoint x: 297, endPoint y: 380, distance: 556.7
click at [298, 380] on ul "Which tab in ZELIQ? Search If there is an issue with a file : ask for the file’…" at bounding box center [620, 398] width 645 height 98
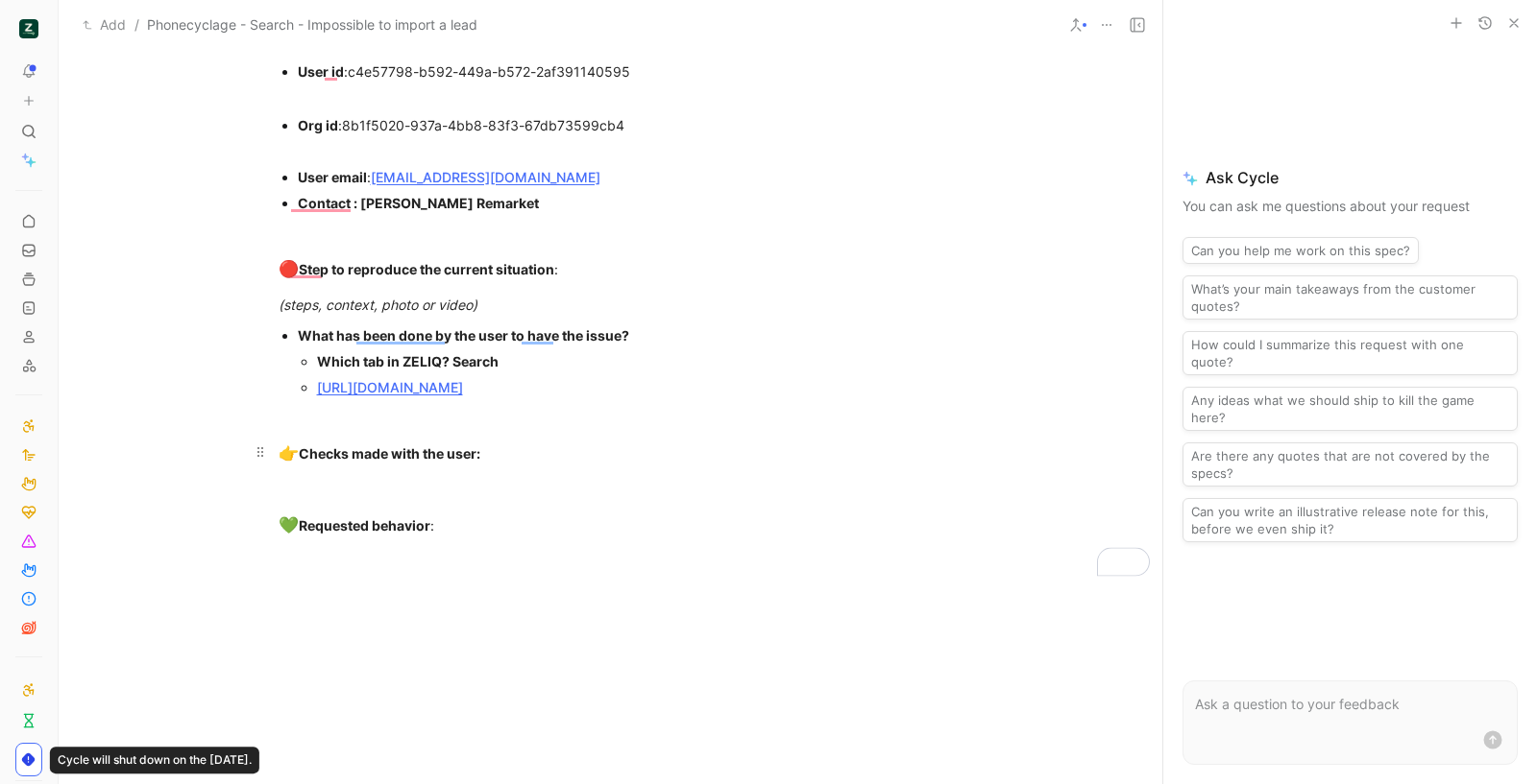
drag, startPoint x: 531, startPoint y: 451, endPoint x: 505, endPoint y: 450, distance: 26.0
click at [506, 450] on div "👉 Checks made with the user:" at bounding box center [611, 454] width 665 height 24
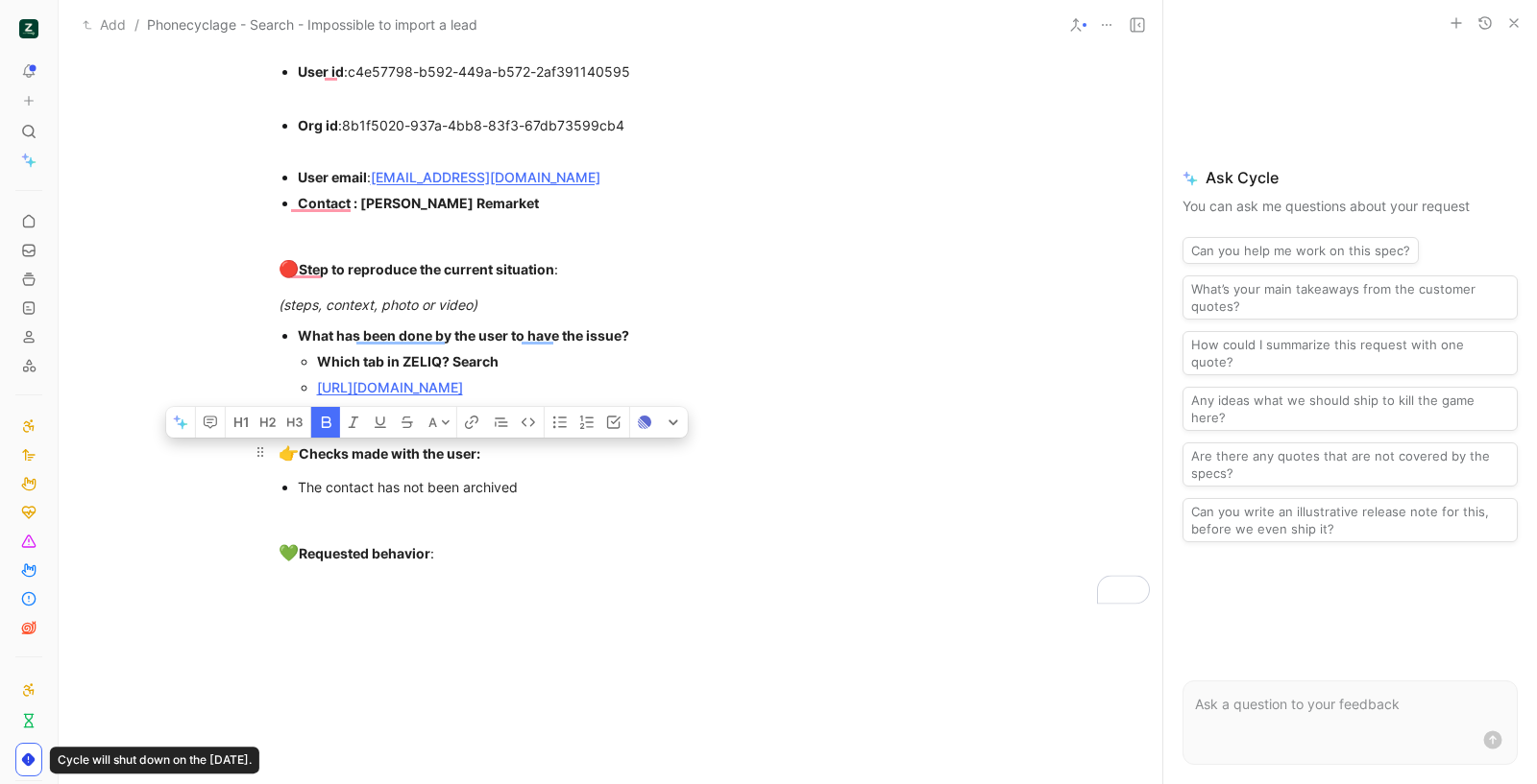
drag, startPoint x: 422, startPoint y: 457, endPoint x: 387, endPoint y: 460, distance: 35.1
click at [387, 460] on strong "👉 Checks made with the user:" at bounding box center [379, 454] width 202 height 17
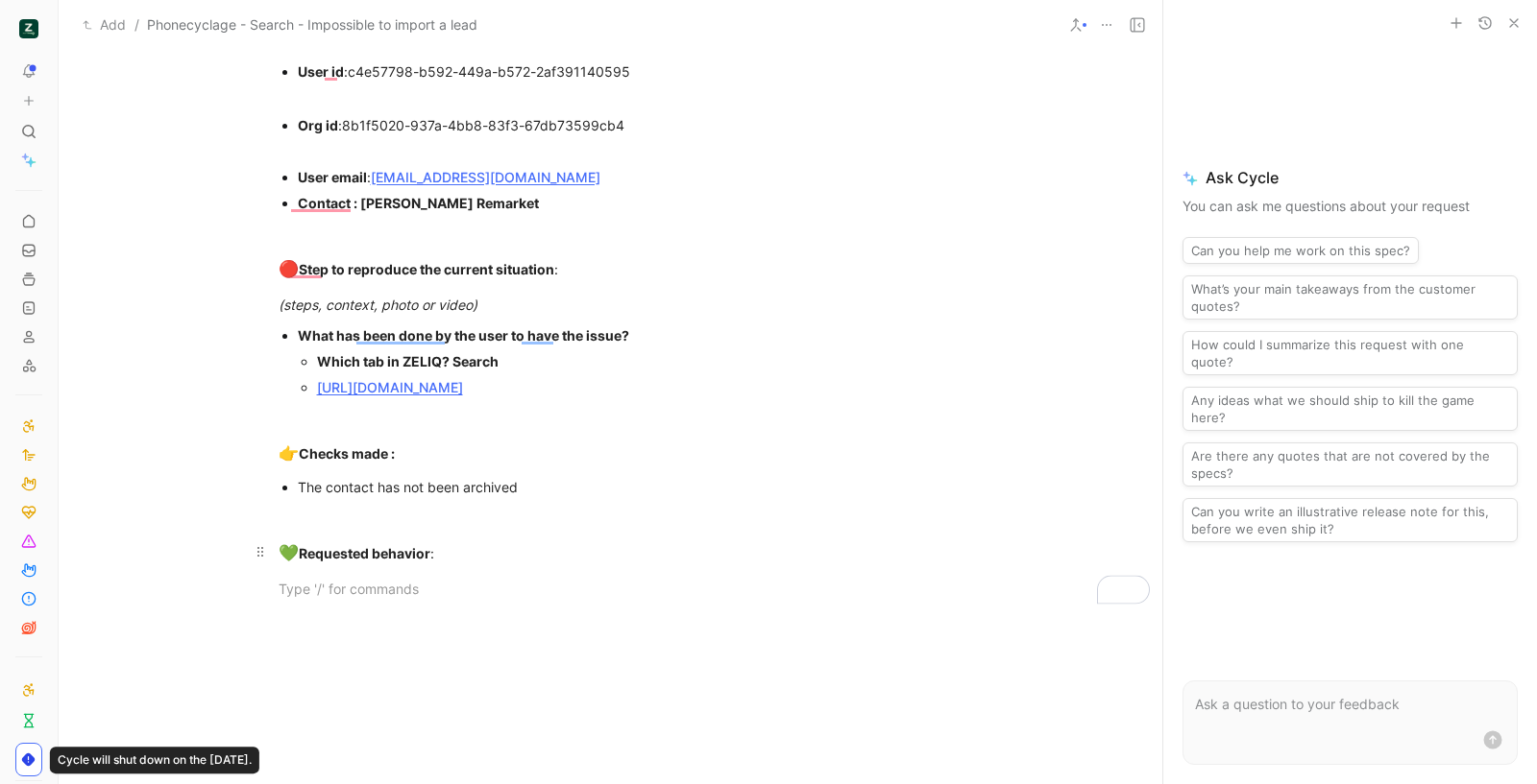
drag, startPoint x: 287, startPoint y: 546, endPoint x: 262, endPoint y: 545, distance: 25.0
click at [262, 545] on p "💚 Requested behavior :" at bounding box center [611, 554] width 737 height 36
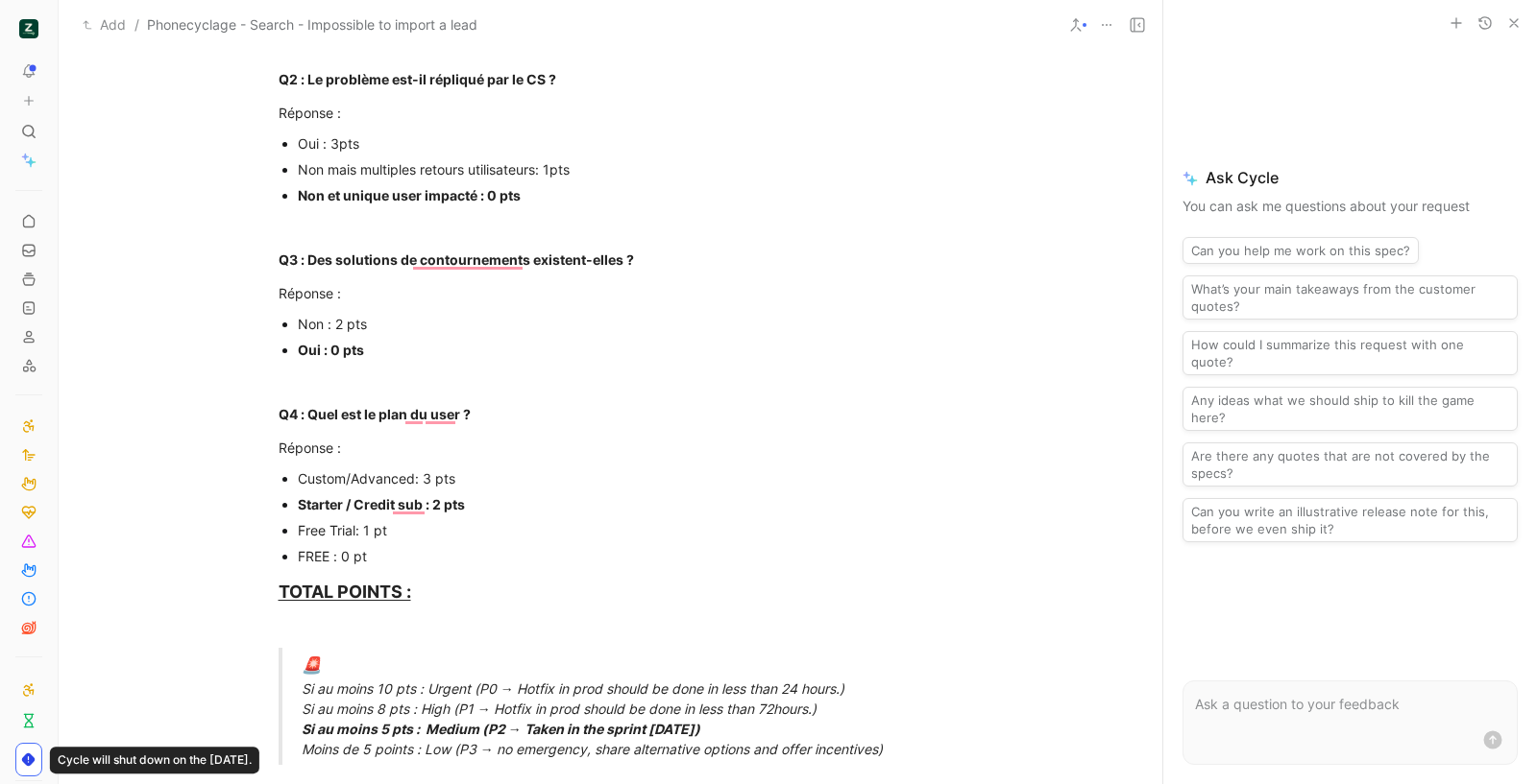
scroll to position [0, 0]
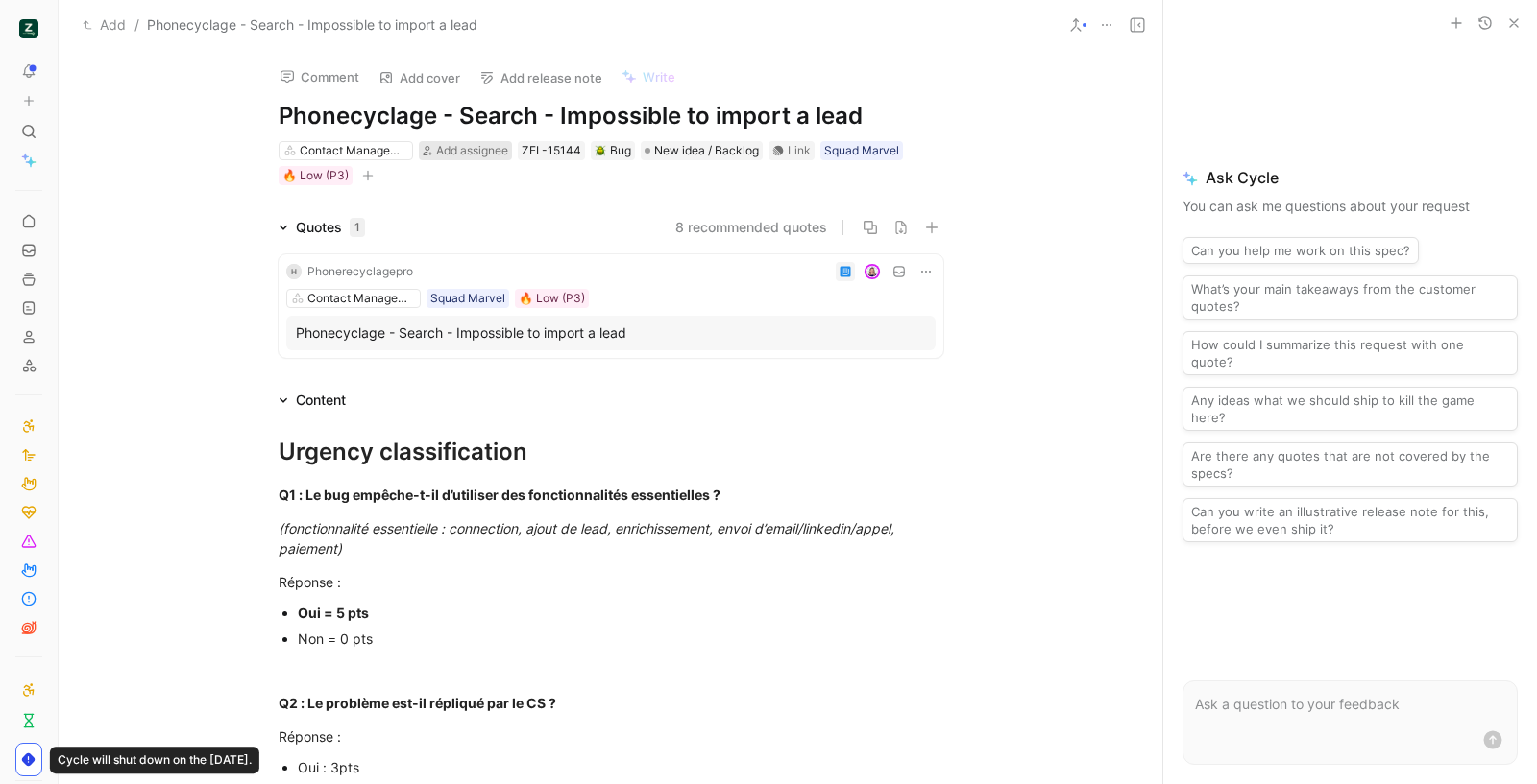
click at [476, 149] on span "Add assignee" at bounding box center [471, 150] width 72 height 15
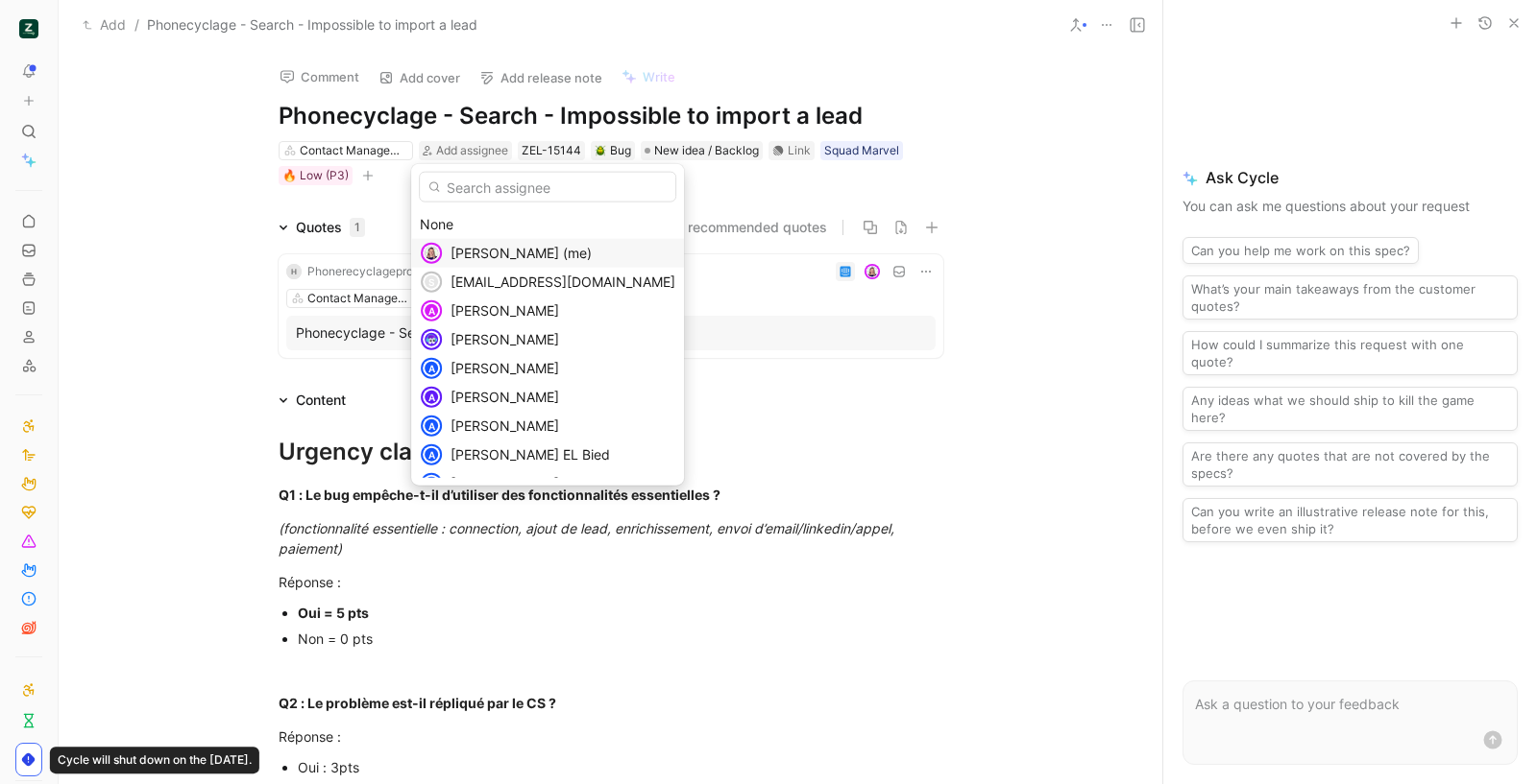
click at [493, 245] on span "[PERSON_NAME] (me)" at bounding box center [521, 253] width 141 height 17
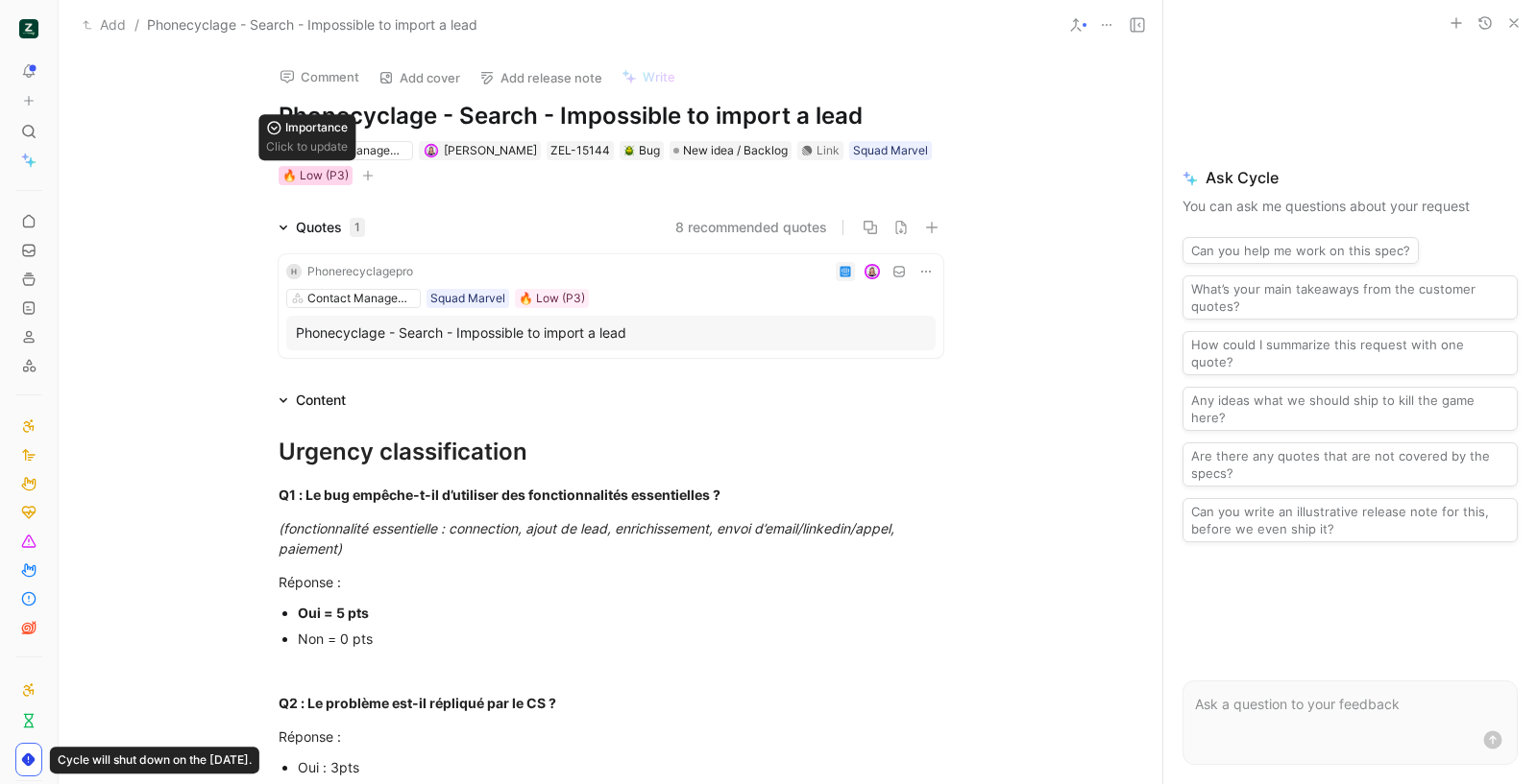
click at [330, 173] on div "🔥 Low (P3)" at bounding box center [316, 175] width 67 height 20
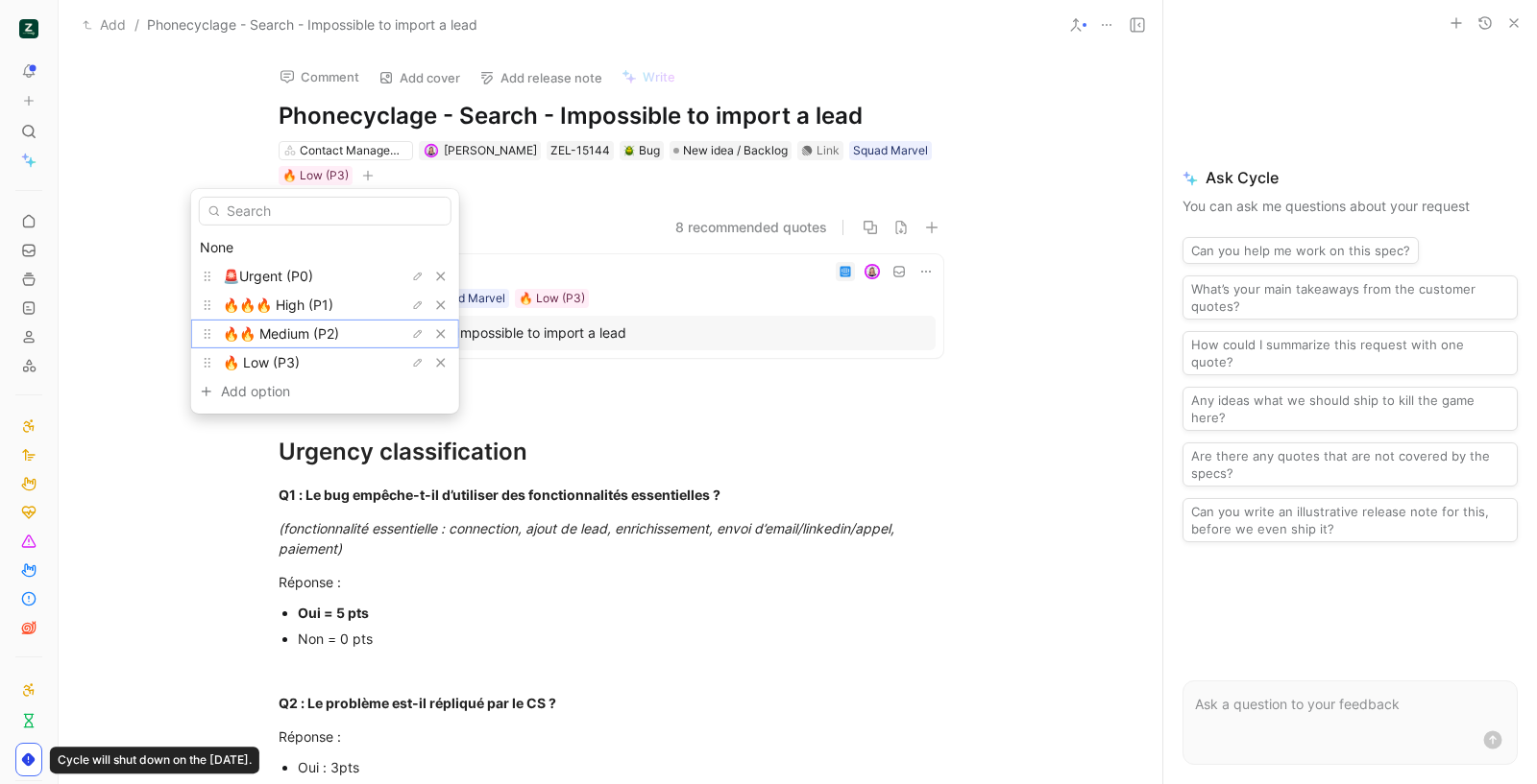
click at [335, 326] on div "🔥🔥 Medium (P2)" at bounding box center [294, 334] width 144 height 24
